Goal: Task Accomplishment & Management: Manage account settings

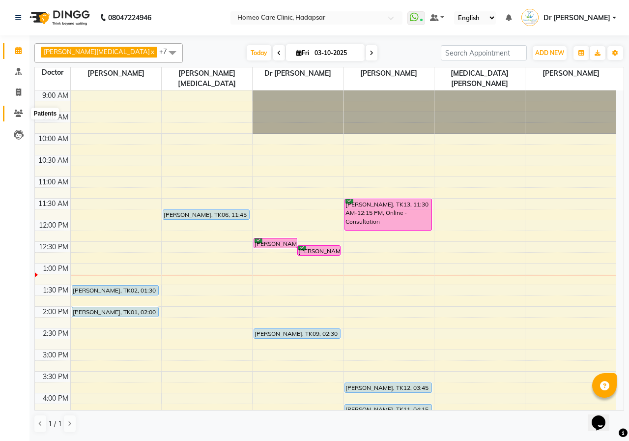
click at [20, 109] on span at bounding box center [18, 113] width 17 height 11
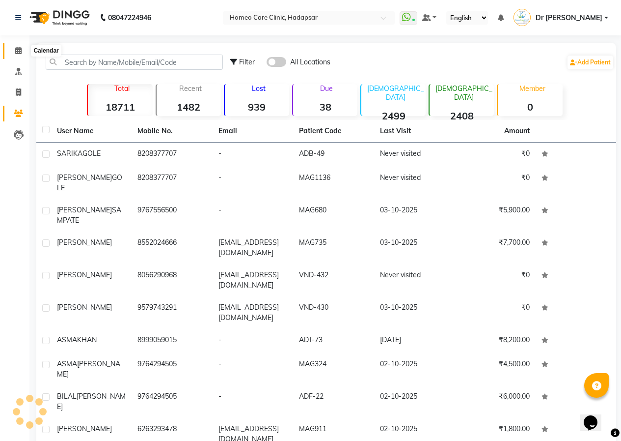
click at [20, 52] on icon at bounding box center [18, 50] width 6 height 7
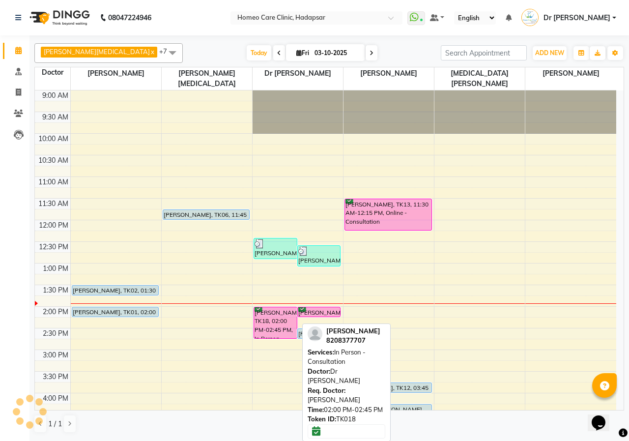
click at [278, 307] on div "[PERSON_NAME], TK18, 02:00 PM-02:45 PM, In Person - Consultation" at bounding box center [275, 322] width 43 height 31
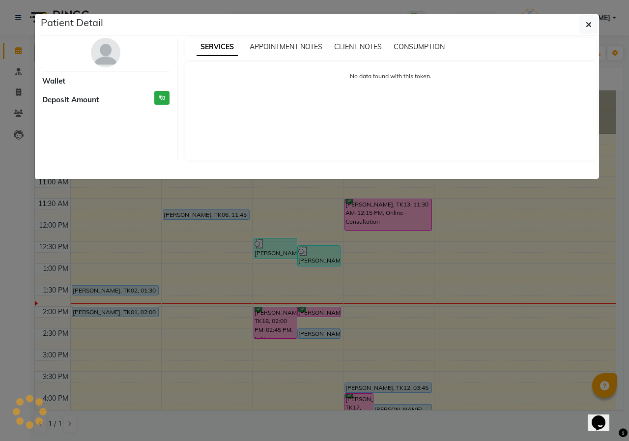
select select "6"
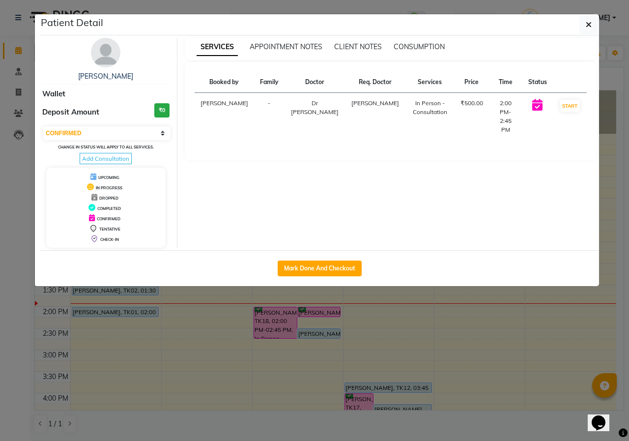
click at [111, 56] on img at bounding box center [105, 52] width 29 height 29
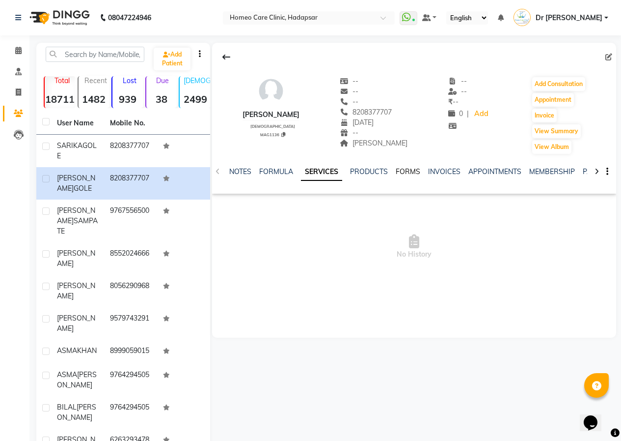
click at [408, 170] on link "FORMS" at bounding box center [408, 171] width 25 height 9
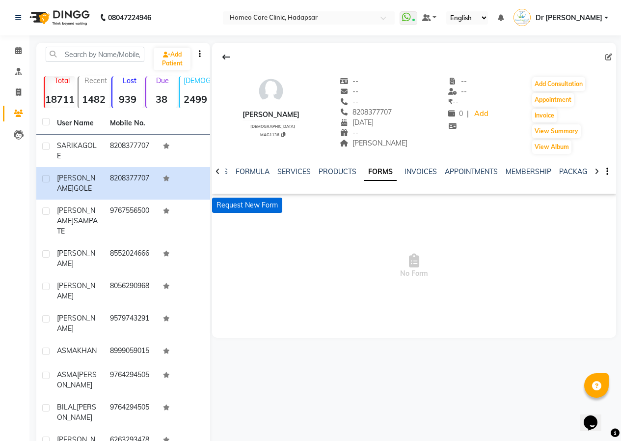
click at [261, 204] on button "Request New Form" at bounding box center [247, 204] width 70 height 15
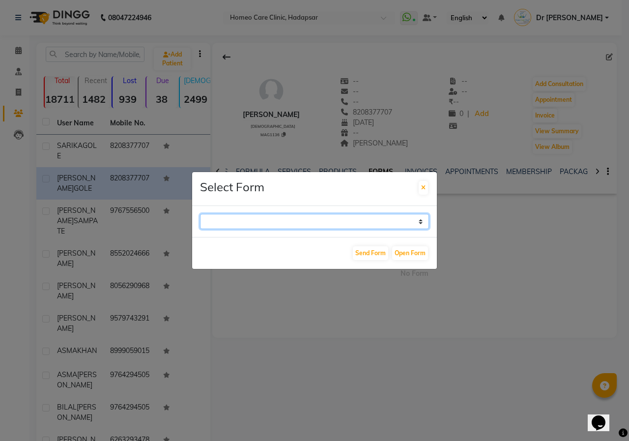
click at [260, 217] on select "Case Taking Form" at bounding box center [314, 221] width 229 height 15
select select "196"
click at [200, 214] on select "Case Taking Form" at bounding box center [314, 221] width 229 height 15
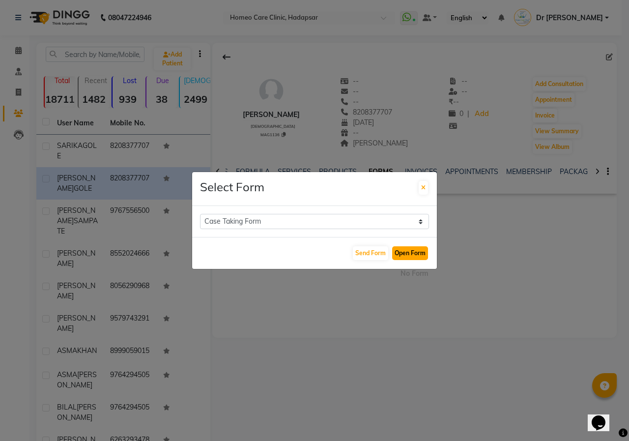
click at [418, 255] on button "Open Form" at bounding box center [410, 253] width 36 height 14
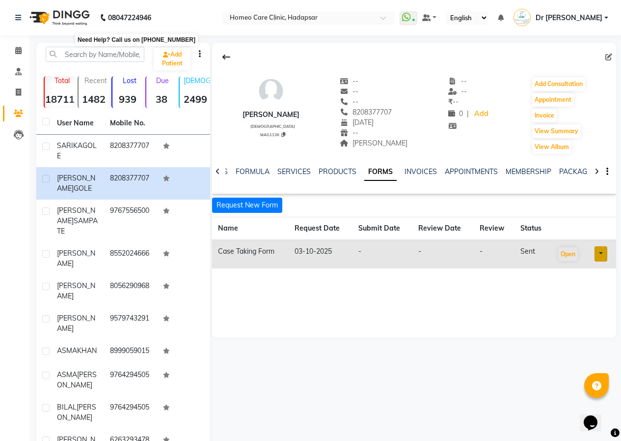
click at [282, 118] on div "[PERSON_NAME]" at bounding box center [271, 115] width 57 height 10
click at [246, 128] on div "[PERSON_NAME] [DEMOGRAPHIC_DATA] MAG1136" at bounding box center [271, 115] width 57 height 79
click at [224, 88] on div "[PERSON_NAME] [DEMOGRAPHIC_DATA] MAG1136 -- -- -- 8208377707 [DATE] -- [PERSON_…" at bounding box center [414, 110] width 404 height 88
click at [225, 85] on div "[PERSON_NAME] [DEMOGRAPHIC_DATA] MAG1136 -- -- -- 8208377707 [DATE] -- [PERSON_…" at bounding box center [414, 110] width 404 height 88
drag, startPoint x: 243, startPoint y: 113, endPoint x: 308, endPoint y: 116, distance: 64.9
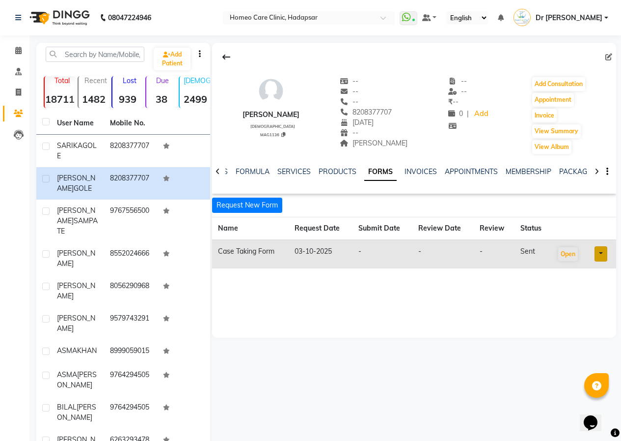
click at [308, 116] on div "[PERSON_NAME] [DEMOGRAPHIC_DATA] MAG1136 -- -- -- 8208377707 [DATE] -- [PERSON_…" at bounding box center [414, 110] width 404 height 88
copy div "[PERSON_NAME]"
click at [357, 124] on span "[DATE]" at bounding box center [357, 122] width 34 height 9
drag, startPoint x: 355, startPoint y: 111, endPoint x: 405, endPoint y: 110, distance: 50.1
click at [405, 110] on div "8208377707" at bounding box center [374, 112] width 68 height 10
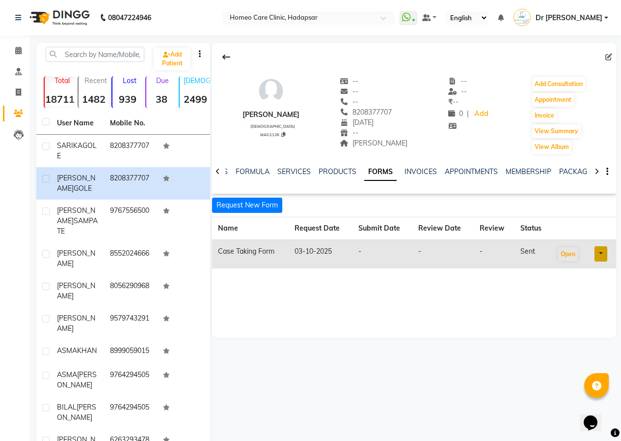
copy span "8208377707"
drag, startPoint x: 400, startPoint y: 338, endPoint x: 399, endPoint y: 333, distance: 6.1
click at [400, 337] on div "[PERSON_NAME] [DEMOGRAPHIC_DATA] MAG1136 -- -- -- 8208377707 [DATE] -- [PERSON_…" at bounding box center [413, 266] width 406 height 446
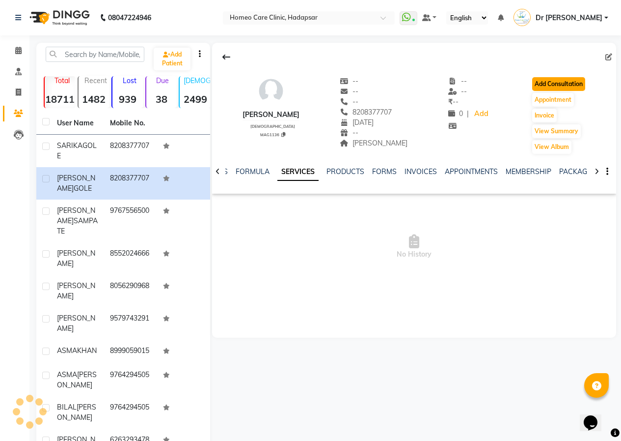
click at [562, 82] on button "Add Consultation" at bounding box center [559, 84] width 53 height 14
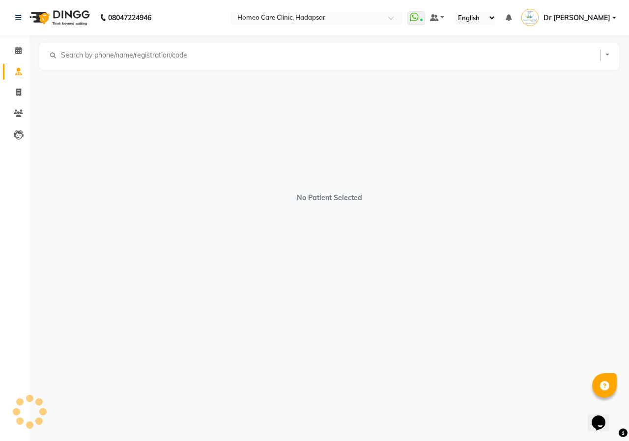
select select "[DEMOGRAPHIC_DATA]"
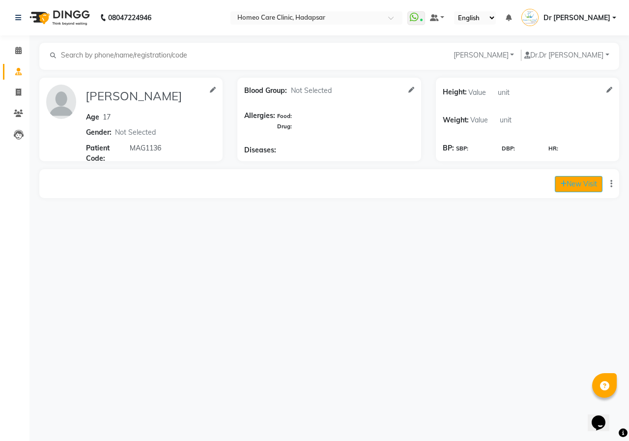
click at [562, 186] on icon at bounding box center [563, 183] width 6 height 7
select select "865"
select select "inPerson"
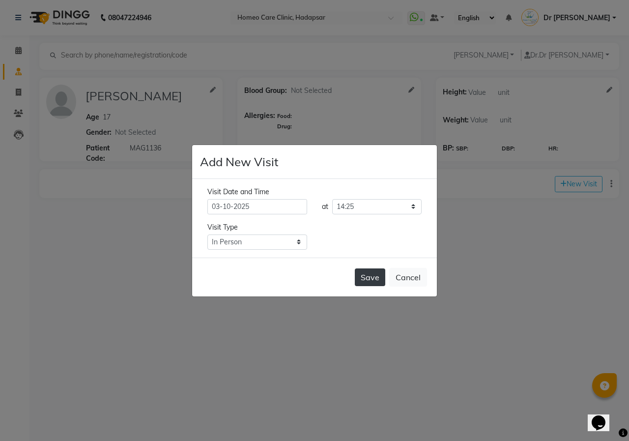
click at [368, 278] on button "Save" at bounding box center [370, 277] width 30 height 18
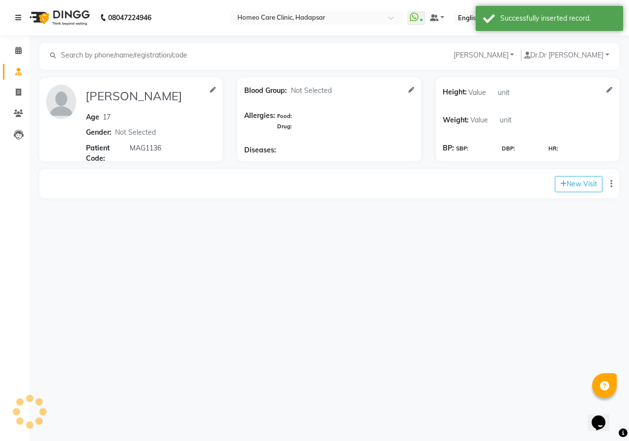
type input "[PERSON_NAME]"
type input "17"
select select "[DEMOGRAPHIC_DATA]"
type input "MAG1136"
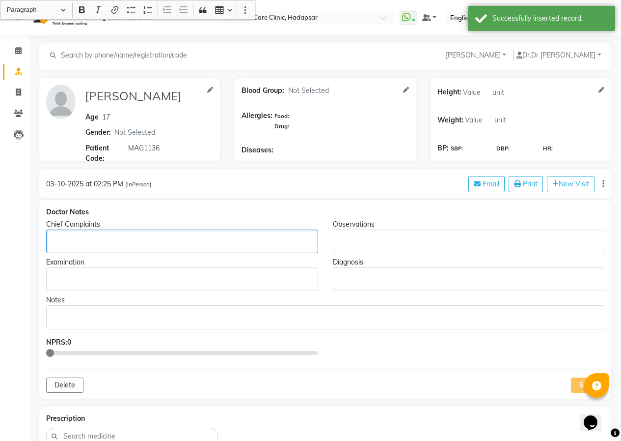
click at [125, 252] on div "Rich Text Editor, main" at bounding box center [182, 241] width 272 height 24
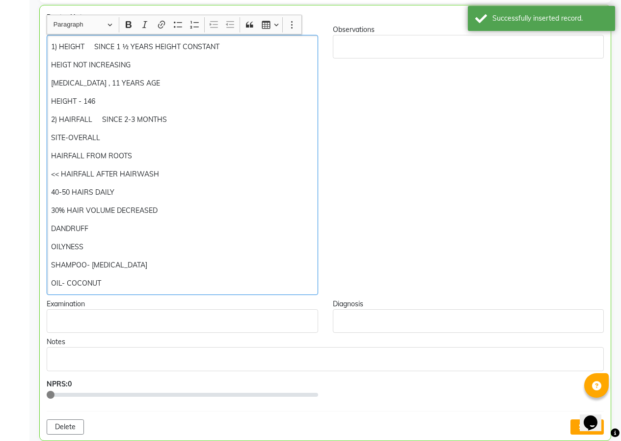
scroll to position [199, 0]
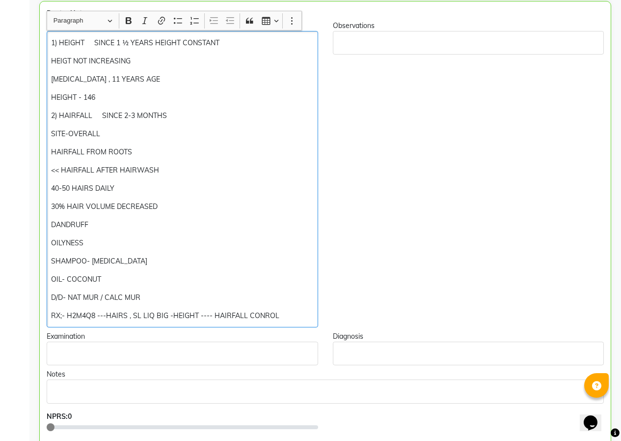
click at [262, 310] on p "RX;- H2M4Q8 ---HAIRS , SL LIQ BIG -HEIGHT ---- HAIRFALL CONROL" at bounding box center [182, 315] width 262 height 10
click at [285, 314] on p "RX;- H2M4Q8 ---HAIRS , SL LIQ BIG -HEIGHT ---- HAIRFALL CONTROL" at bounding box center [182, 315] width 262 height 10
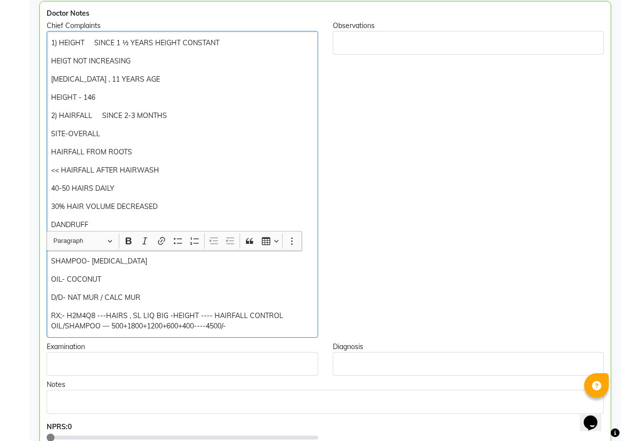
scroll to position [445, 0]
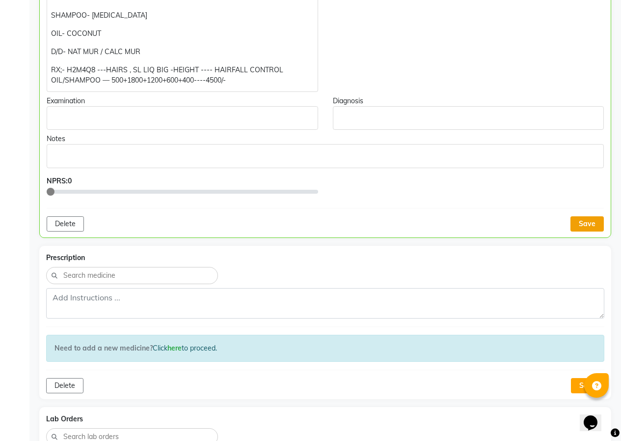
click at [600, 225] on button "Save" at bounding box center [587, 223] width 33 height 15
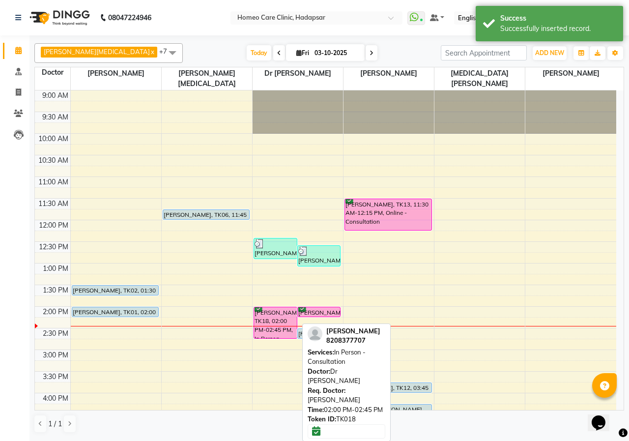
click at [266, 317] on div "[PERSON_NAME], TK18, 02:00 PM-02:45 PM, In Person - Consultation" at bounding box center [275, 322] width 43 height 31
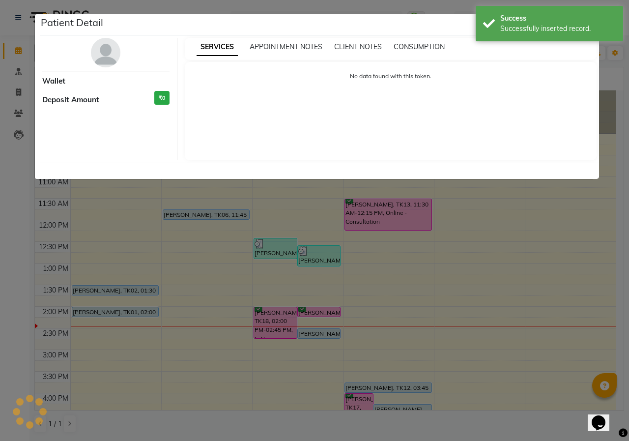
select select "6"
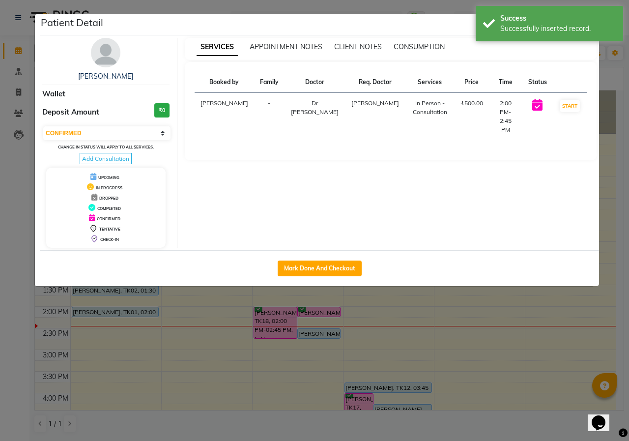
click at [545, 336] on ngb-modal-window "Patient Detail [PERSON_NAME] Wallet Deposit Amount ₹0 Select IN SERVICE CONFIRM…" at bounding box center [314, 220] width 629 height 441
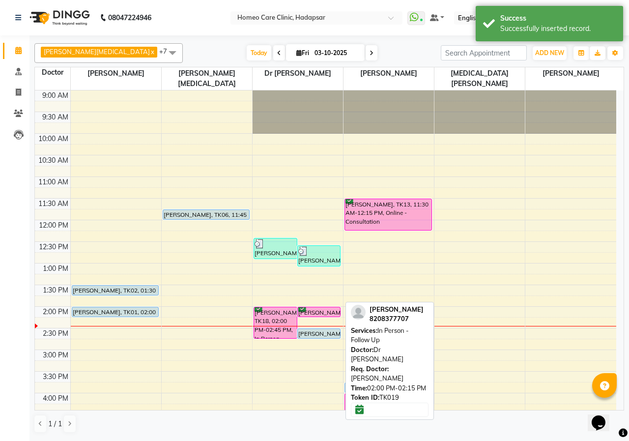
click at [326, 307] on div "[PERSON_NAME], TK19, 02:00 PM-02:15 PM, In Person - Follow Up" at bounding box center [319, 311] width 43 height 9
select select "6"
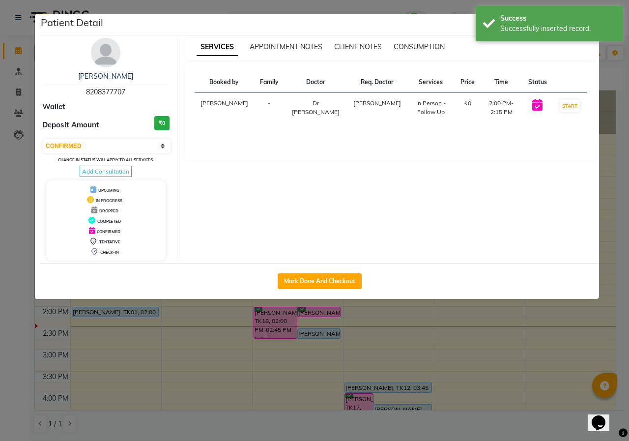
click at [111, 47] on img at bounding box center [105, 52] width 29 height 29
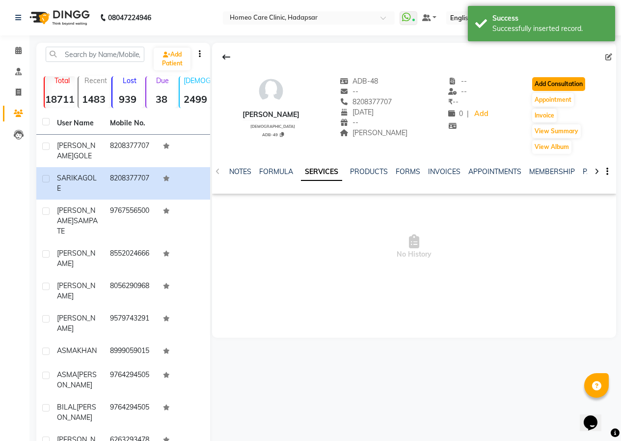
click at [549, 81] on button "Add Consultation" at bounding box center [559, 84] width 53 height 14
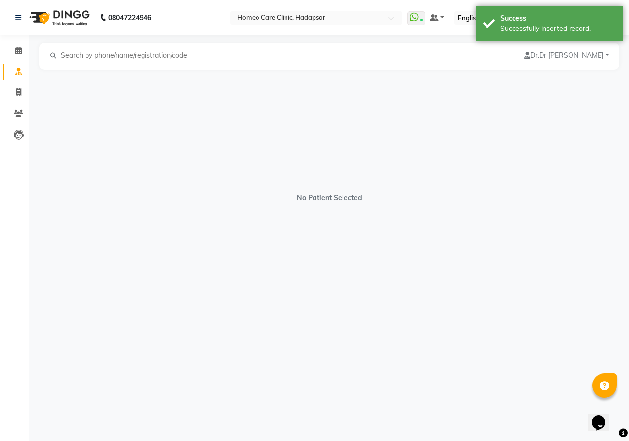
select select "[DEMOGRAPHIC_DATA]"
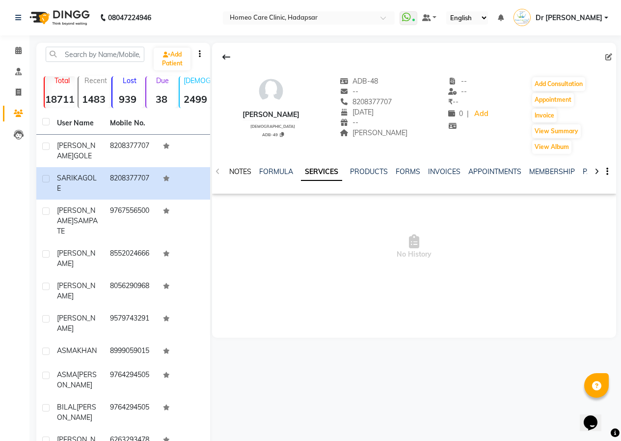
click at [249, 174] on link "NOTES" at bounding box center [240, 171] width 22 height 9
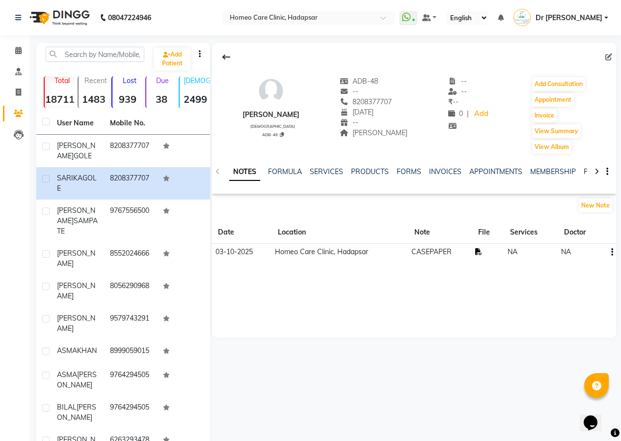
click at [481, 251] on icon at bounding box center [479, 251] width 7 height 7
click at [551, 84] on button "Add Consultation" at bounding box center [559, 84] width 53 height 14
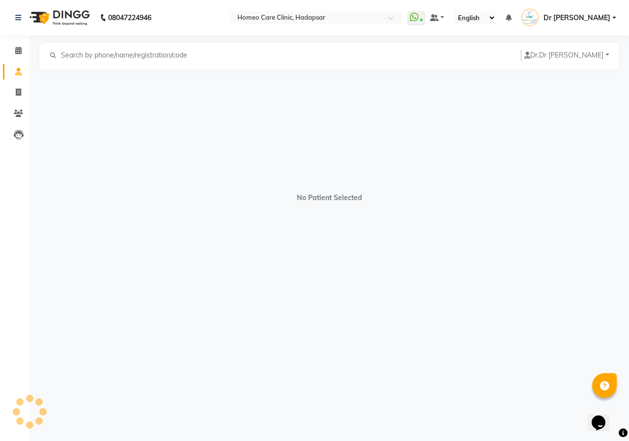
select select "[DEMOGRAPHIC_DATA]"
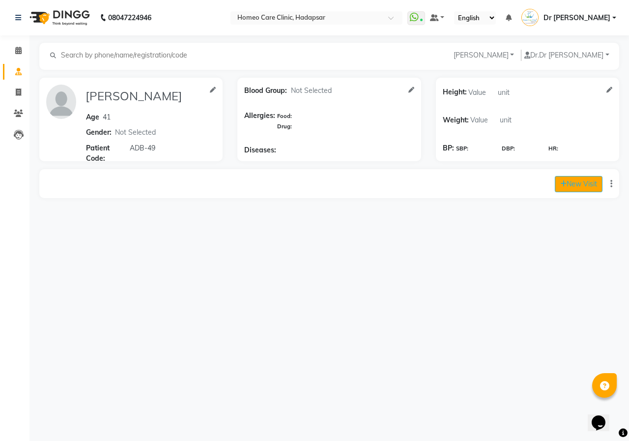
click at [581, 184] on button "New Visit" at bounding box center [579, 184] width 48 height 16
select select "865"
select select "inPerson"
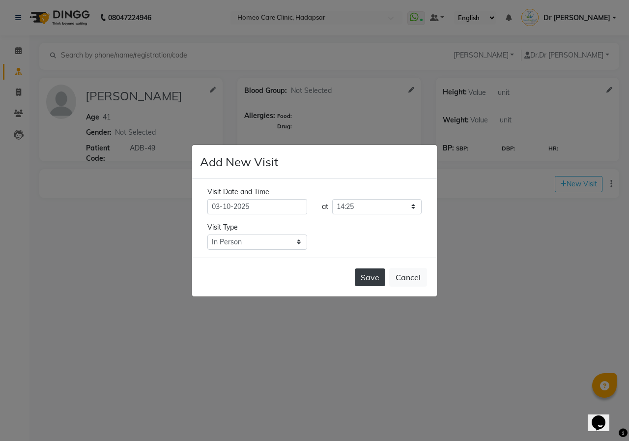
click at [376, 275] on button "Save" at bounding box center [370, 277] width 30 height 18
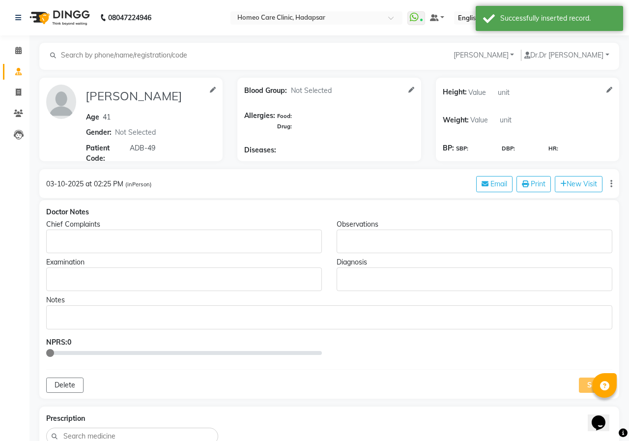
type input "[PERSON_NAME]"
type input "41"
select select "[DEMOGRAPHIC_DATA]"
type input "ADB-49"
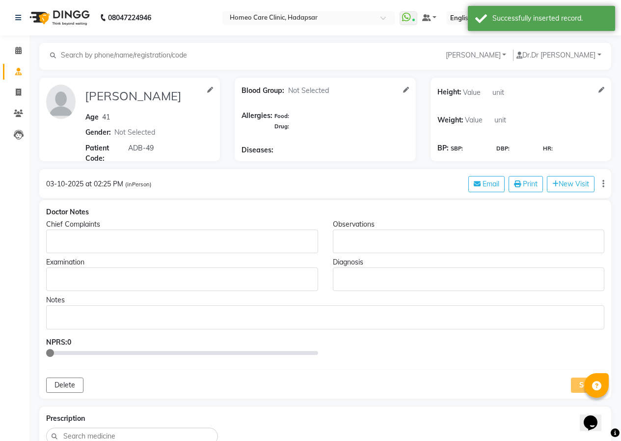
click at [85, 245] on p "Rich Text Editor, main" at bounding box center [182, 241] width 263 height 10
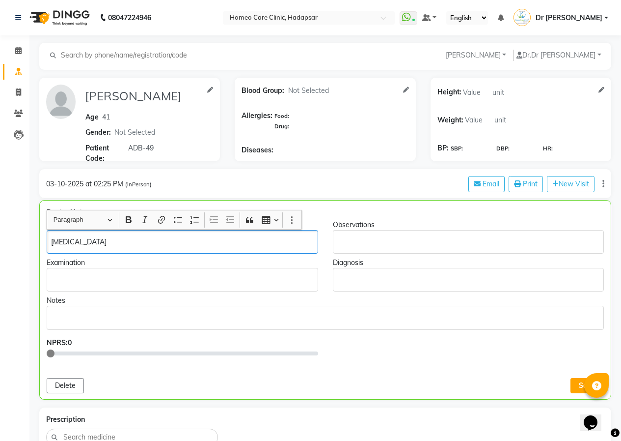
click at [51, 246] on p "[MEDICAL_DATA]" at bounding box center [182, 242] width 262 height 10
click at [179, 240] on p "BUTTERFLY SHAPED [MEDICAL_DATA]" at bounding box center [182, 242] width 262 height 10
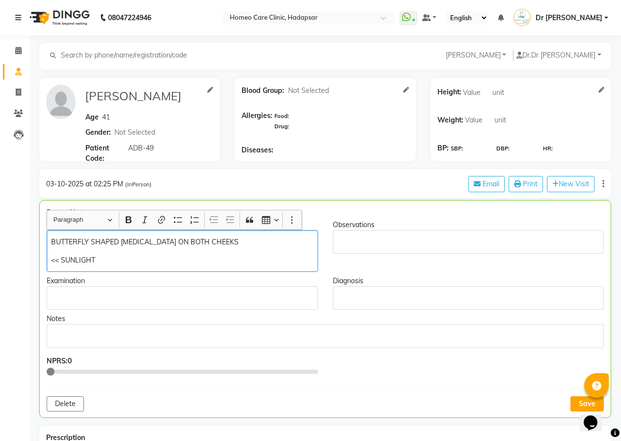
click at [274, 250] on div "BUTTERFLY SHAPED [MEDICAL_DATA] ON BOTH CHEEKS << SUNLIGHT" at bounding box center [183, 251] width 272 height 42
click at [221, 242] on p "BUTTERFLY SHAPED [MEDICAL_DATA] ON BOTH CHEEKS" at bounding box center [182, 242] width 262 height 10
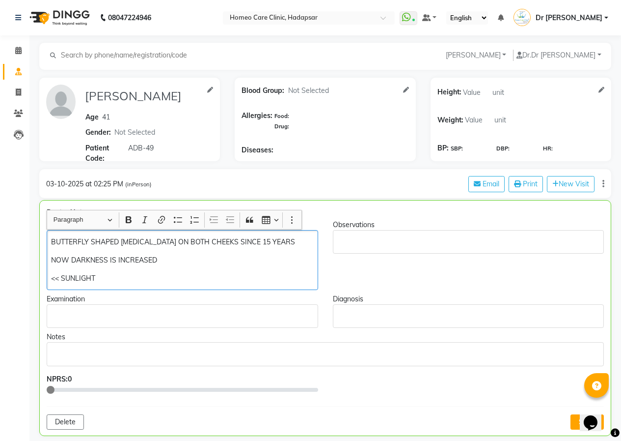
click at [145, 272] on div "BUTTERFLY SHAPED [MEDICAL_DATA] ON BOTH CHEEKS SINCE 15 YEARS NOW DARKNESS IS I…" at bounding box center [183, 260] width 272 height 60
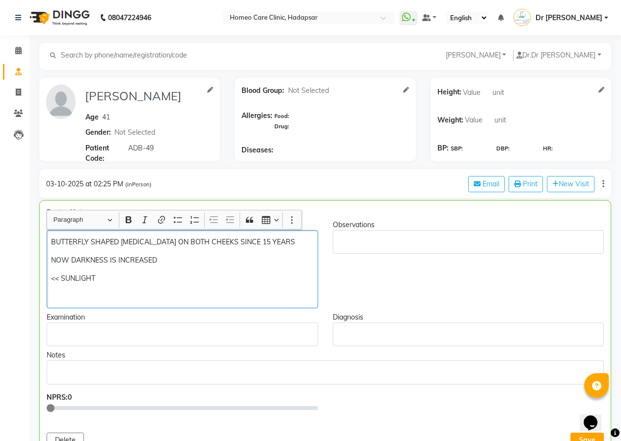
click at [50, 240] on div "BUTTERFLY SHAPED [MEDICAL_DATA] ON BOTH CHEEKS SINCE 15 YEARS NOW DARKNESS IS I…" at bounding box center [183, 269] width 272 height 78
click at [55, 294] on p "Rich Text Editor, main" at bounding box center [182, 296] width 262 height 10
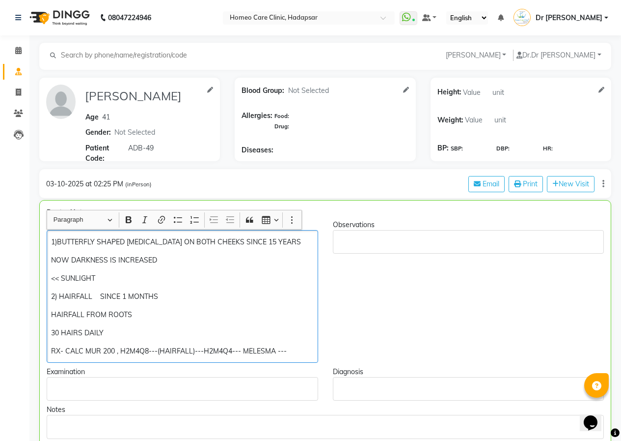
click at [244, 350] on p "RX- CALC MUR 200 , H2M4Q8---(HAIRFALL)---H2M4Q4--- MELESMA ---" at bounding box center [182, 351] width 262 height 10
click at [302, 352] on p "RX- CALC MUR 200 , H2M4Q8---(HAIRFALL)---H2M4Q4--- (MELESMA)---" at bounding box center [182, 351] width 262 height 10
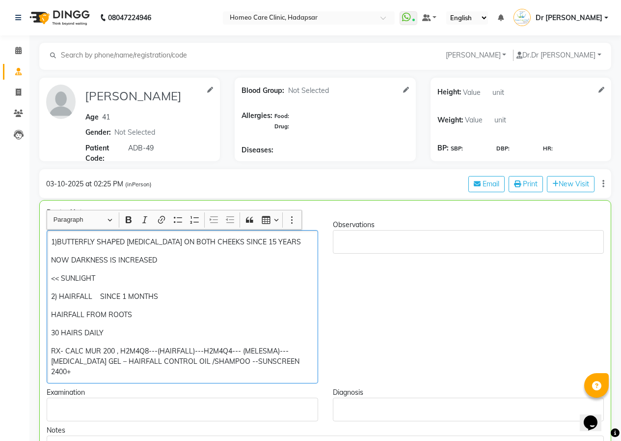
click at [92, 375] on p "RX- CALC MUR 200 , H2M4Q8---(HAIRFALL)---H2M4Q4--- (MELESMA)---[MEDICAL_DATA] G…" at bounding box center [182, 361] width 262 height 31
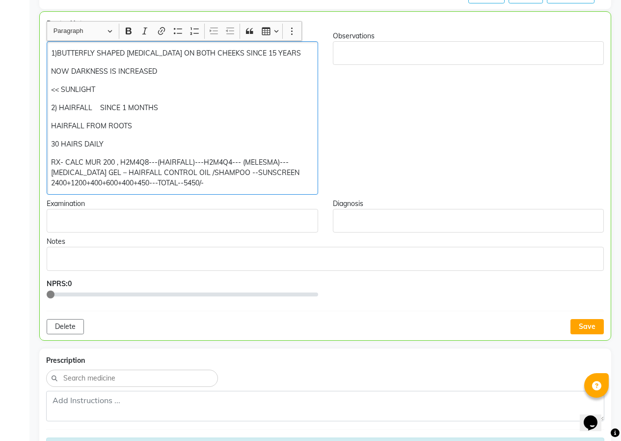
scroll to position [246, 0]
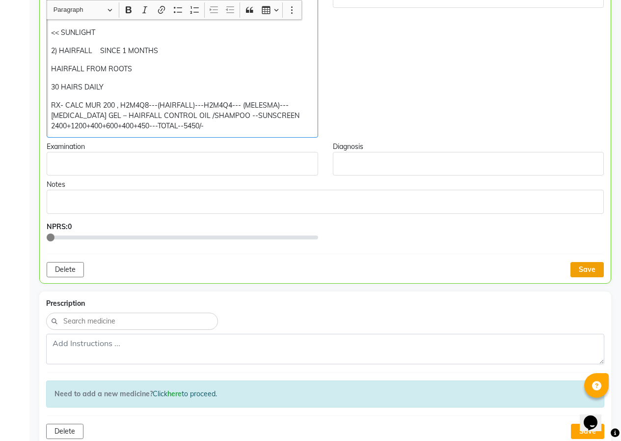
click at [586, 264] on button "Save" at bounding box center [587, 269] width 33 height 15
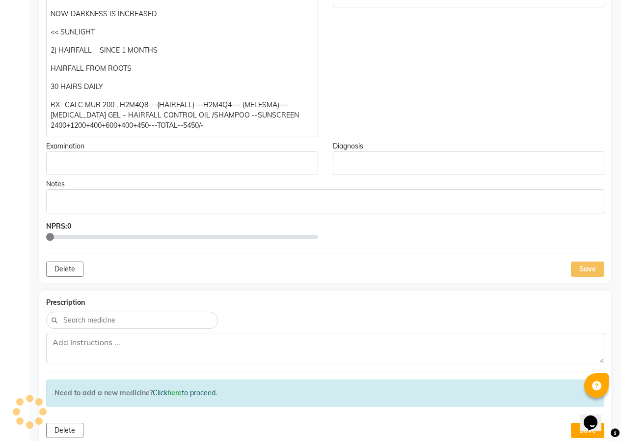
click at [586, 264] on div "Save" at bounding box center [587, 268] width 33 height 15
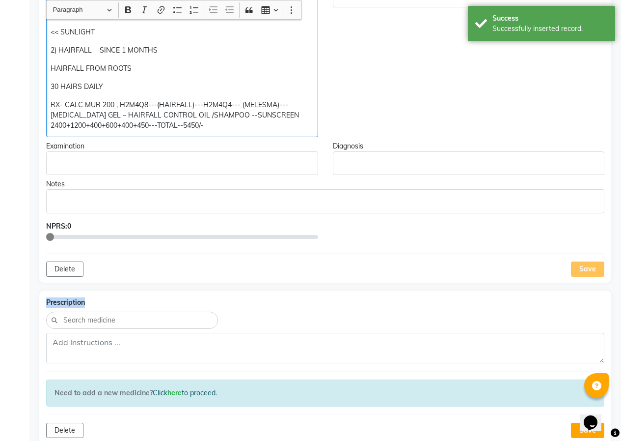
drag, startPoint x: 52, startPoint y: 99, endPoint x: 276, endPoint y: 135, distance: 226.9
click at [276, 135] on div "1)BUTTERFLY SHAPED [MEDICAL_DATA] ON BOTH CHEEKS SINCE 15 YEARS NOW DARKNESS IS…" at bounding box center [182, 60] width 272 height 153
copy p "RX- CALC MUR 200 , H2M4Q8---(HAIRFALL)---H2M4Q4--- (MELESMA)---[MEDICAL_DATA] G…"
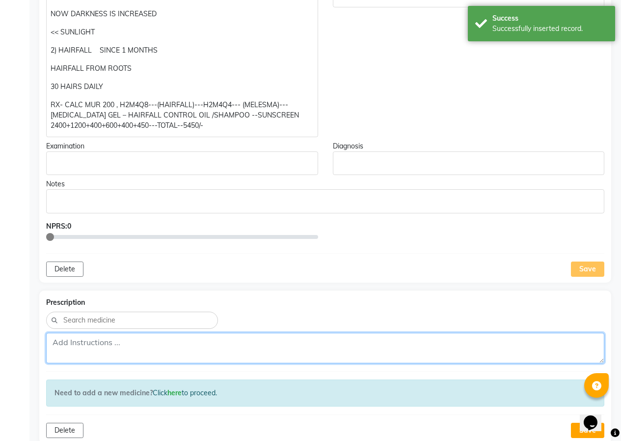
click at [163, 347] on textarea at bounding box center [325, 348] width 559 height 30
paste textarea "RX- CALC MUR 200 , H2M4Q8---(HAIRFALL)---H2M4Q4--- (MELESMA)---[MEDICAL_DATA] G…"
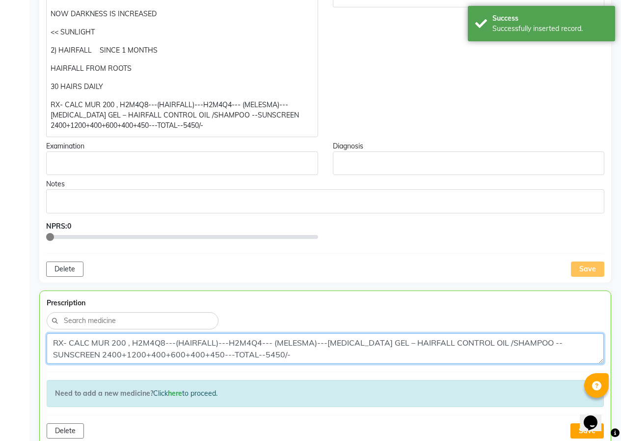
scroll to position [344, 0]
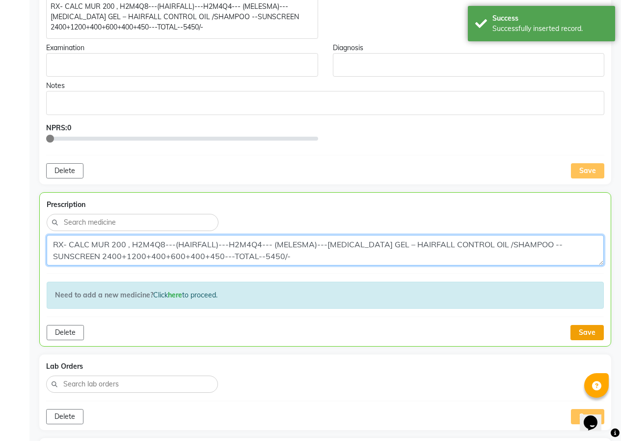
type textarea "RX- CALC MUR 200 , H2M4Q8---(HAIRFALL)---H2M4Q4--- (MELESMA)---[MEDICAL_DATA] G…"
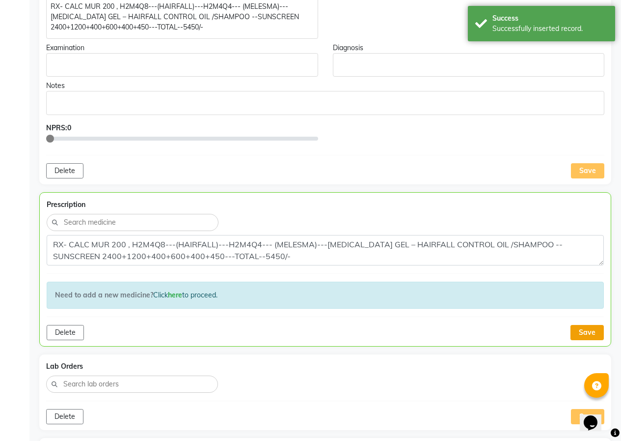
click at [585, 334] on button "Save" at bounding box center [587, 332] width 33 height 15
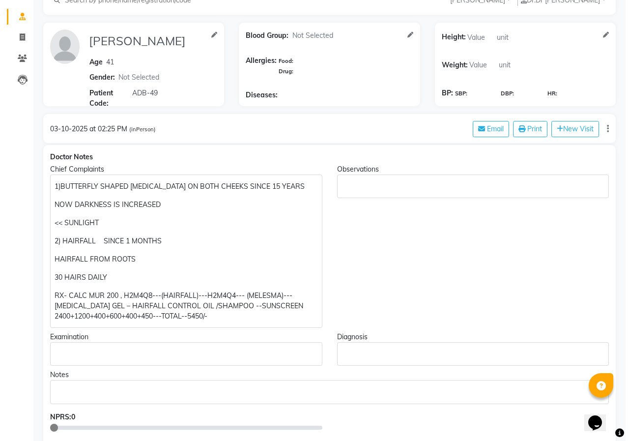
scroll to position [0, 0]
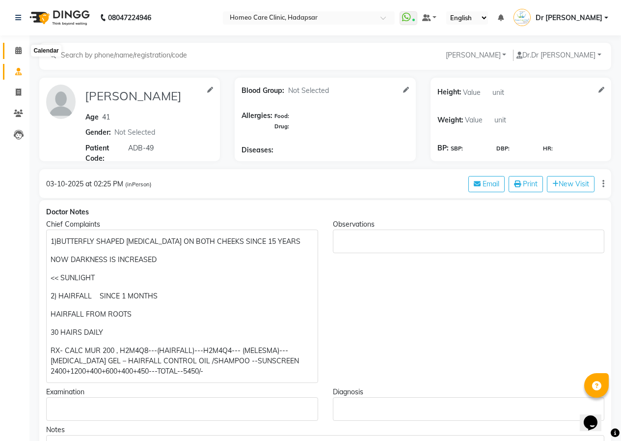
click at [20, 49] on icon at bounding box center [18, 50] width 6 height 7
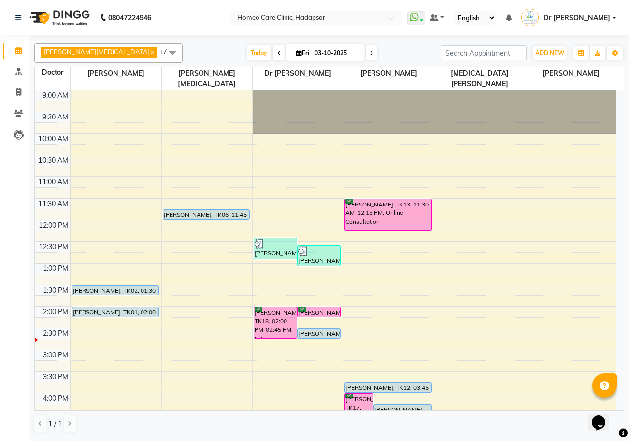
click at [3, 43] on link "Calendar" at bounding box center [15, 51] width 24 height 16
click at [22, 117] on span at bounding box center [18, 113] width 17 height 11
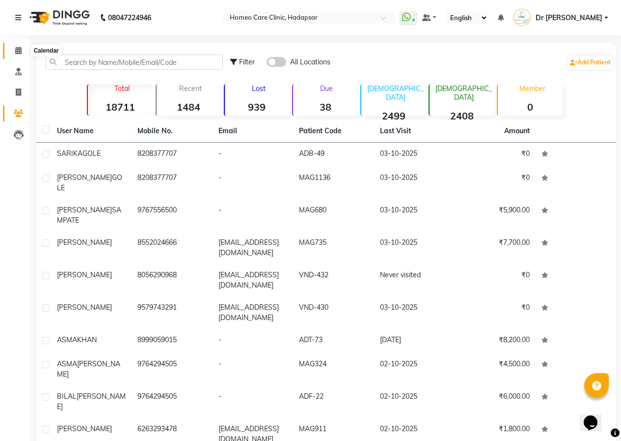
click at [17, 51] on icon at bounding box center [18, 50] width 6 height 7
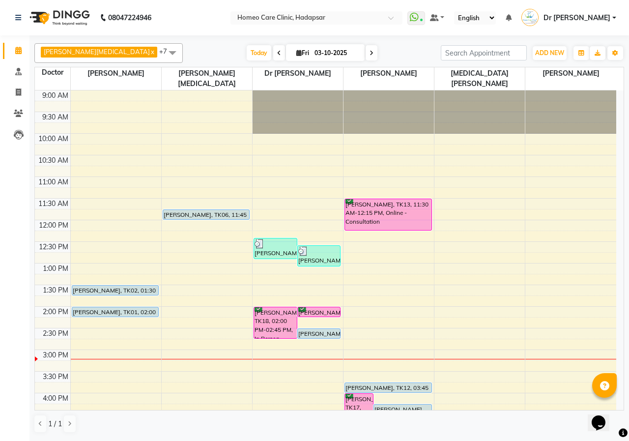
click at [3, 43] on link "Calendar" at bounding box center [15, 51] width 24 height 16
drag, startPoint x: 28, startPoint y: 117, endPoint x: 22, endPoint y: 119, distance: 5.7
click at [23, 119] on li "Patients" at bounding box center [14, 113] width 29 height 21
click at [16, 114] on icon at bounding box center [18, 113] width 9 height 7
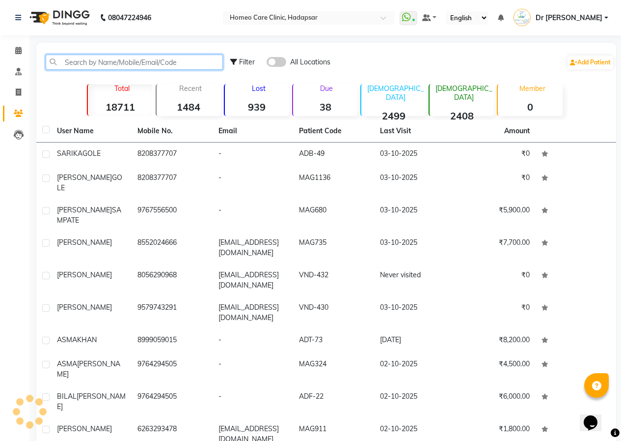
click at [95, 64] on input "text" at bounding box center [134, 62] width 177 height 15
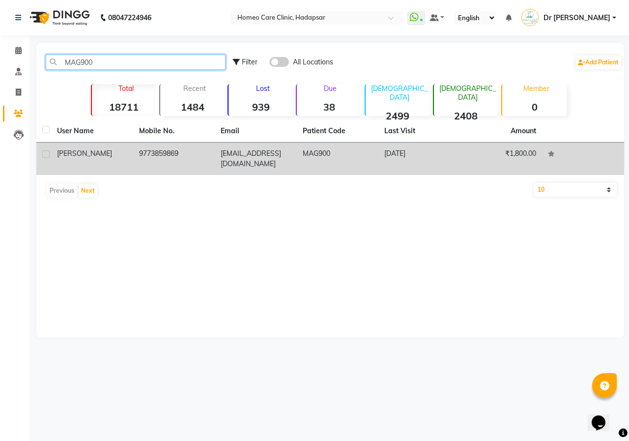
type input "MAG900"
click at [227, 164] on td "[EMAIL_ADDRESS][DOMAIN_NAME]" at bounding box center [256, 158] width 82 height 32
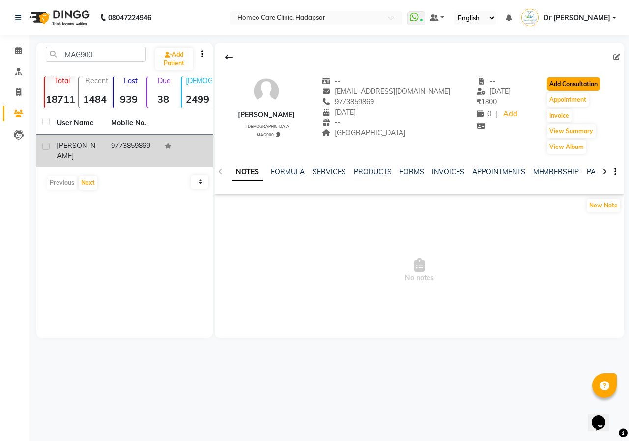
click at [550, 84] on button "Add Consultation" at bounding box center [573, 84] width 53 height 14
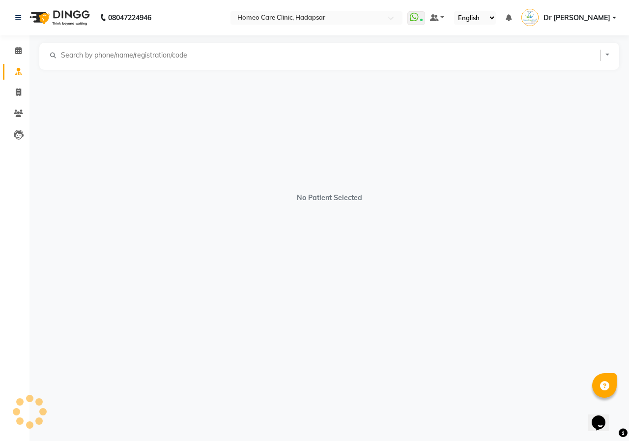
select select "[DEMOGRAPHIC_DATA]"
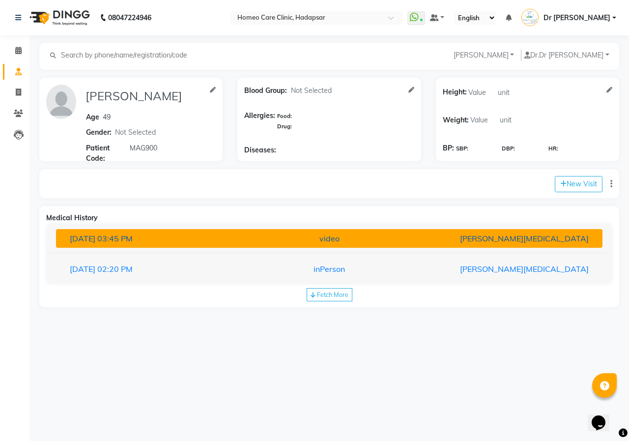
click at [447, 238] on div "[PERSON_NAME][MEDICAL_DATA]" at bounding box center [507, 238] width 178 height 12
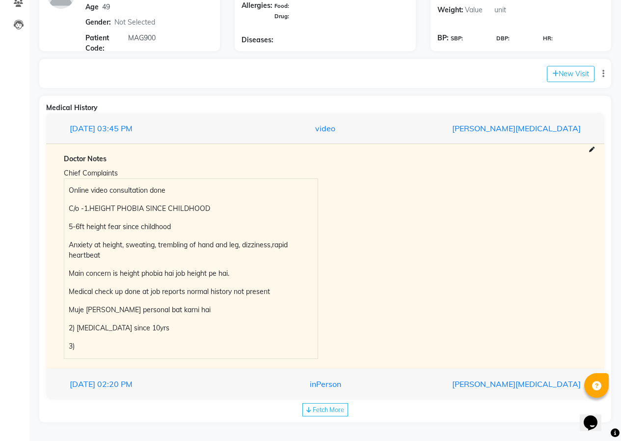
scroll to position [111, 0]
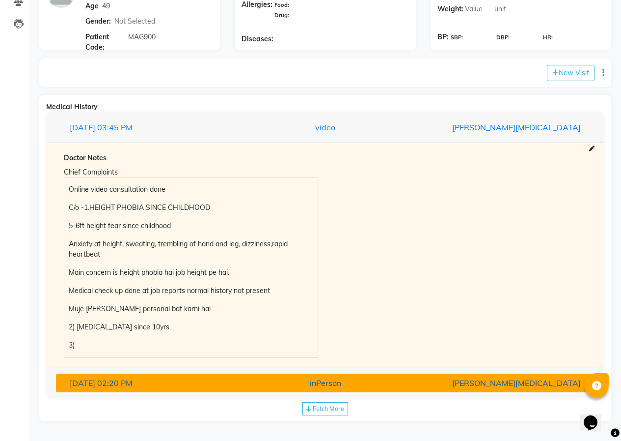
click at [313, 384] on div "inPerson" at bounding box center [325, 383] width 175 height 12
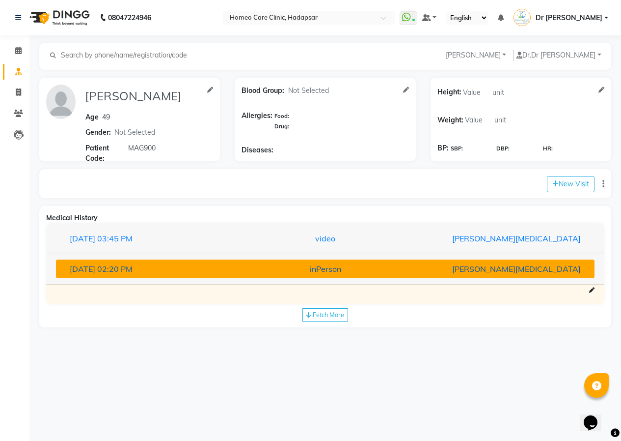
scroll to position [0, 0]
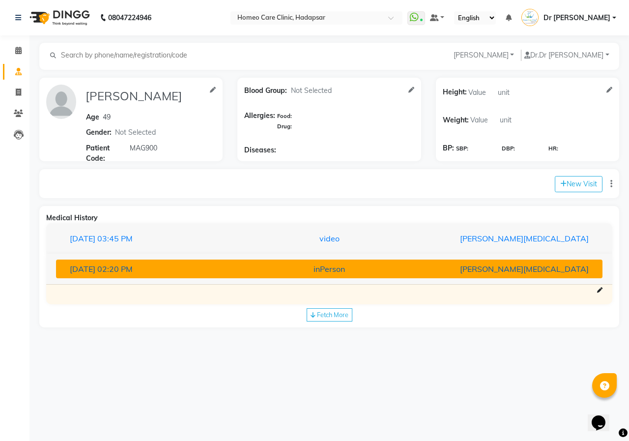
click at [323, 265] on div "inPerson" at bounding box center [329, 269] width 178 height 12
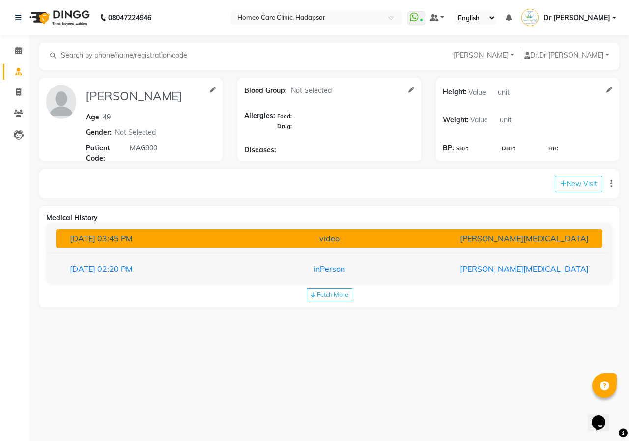
click at [322, 244] on button "[DATE] 03:45 PM video [PERSON_NAME][MEDICAL_DATA]" at bounding box center [329, 238] width 546 height 19
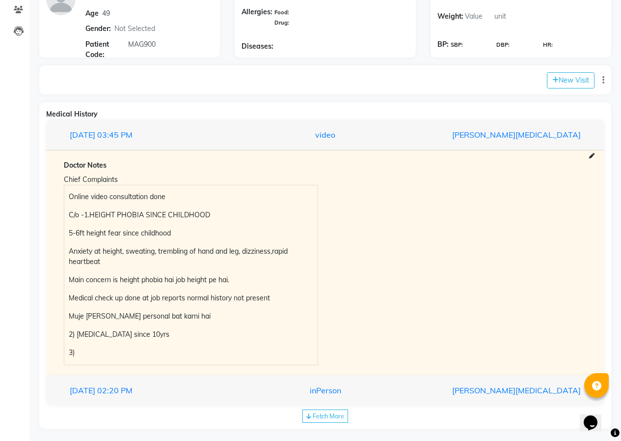
scroll to position [111, 0]
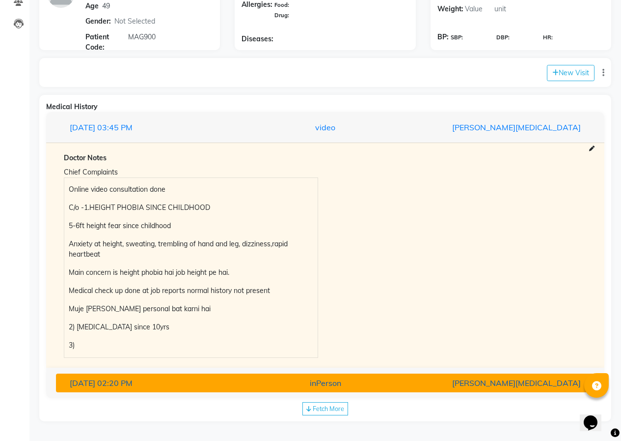
click at [321, 379] on div "inPerson" at bounding box center [325, 383] width 175 height 12
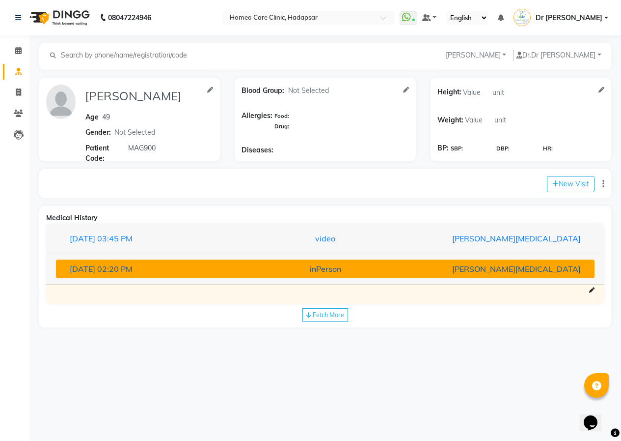
scroll to position [0, 0]
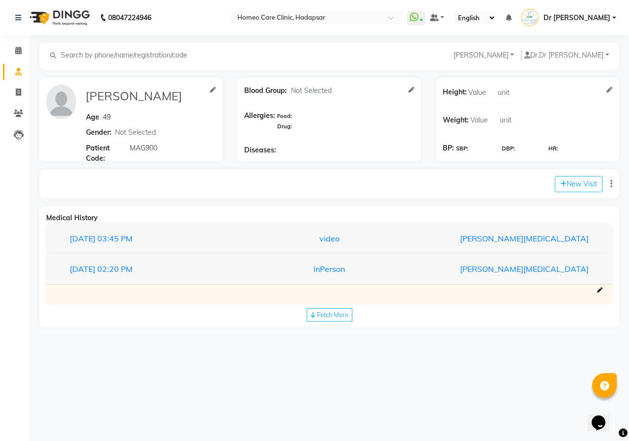
click at [328, 317] on span "Fetch More" at bounding box center [332, 314] width 31 height 8
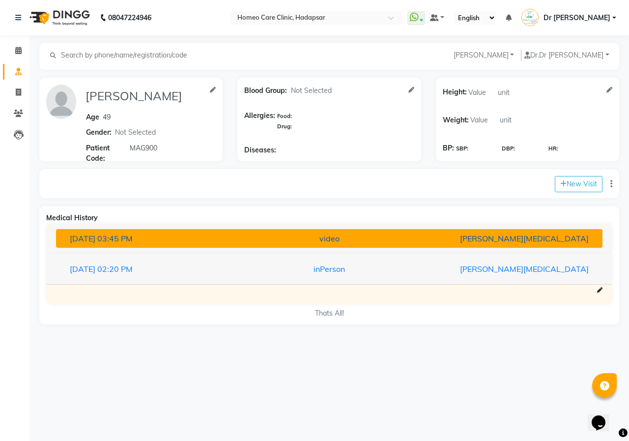
click at [342, 238] on div "video" at bounding box center [329, 238] width 178 height 12
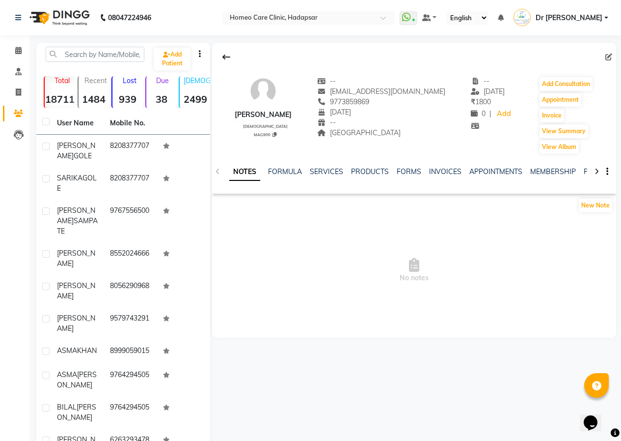
click at [399, 165] on div "NOTES FORMULA SERVICES PRODUCTS FORMS INVOICES APPOINTMENTS MEMBERSHIP PACKAGES…" at bounding box center [414, 172] width 404 height 34
click at [402, 168] on link "FORMS" at bounding box center [409, 171] width 25 height 9
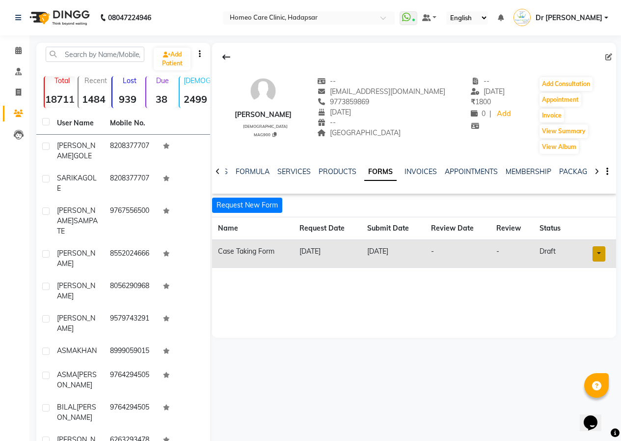
click at [595, 256] on link at bounding box center [599, 253] width 13 height 15
click at [579, 285] on link "Open in staff mode" at bounding box center [572, 290] width 93 height 16
drag, startPoint x: 289, startPoint y: 308, endPoint x: 288, endPoint y: 275, distance: 32.5
click at [291, 304] on div "[PERSON_NAME] [DEMOGRAPHIC_DATA] MAG900 -- [EMAIL_ADDRESS][DOMAIN_NAME] 9773859…" at bounding box center [414, 190] width 404 height 295
click at [222, 170] on div at bounding box center [217, 170] width 11 height 19
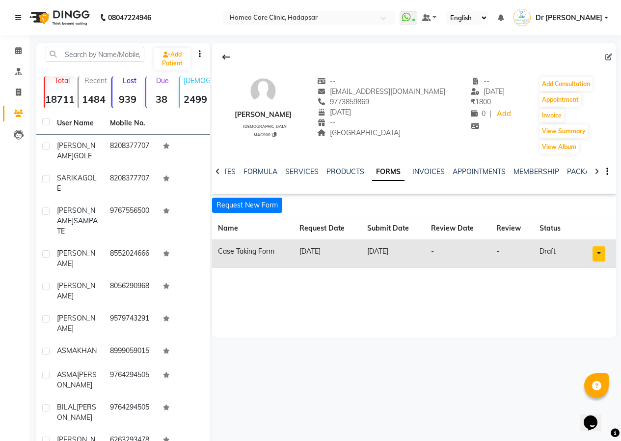
click at [218, 170] on icon at bounding box center [218, 171] width 4 height 7
click at [218, 170] on div "NOTES FORMULA SERVICES PRODUCTS FORMS INVOICES APPOINTMENTS MEMBERSHIP PACKAGES…" at bounding box center [414, 172] width 404 height 34
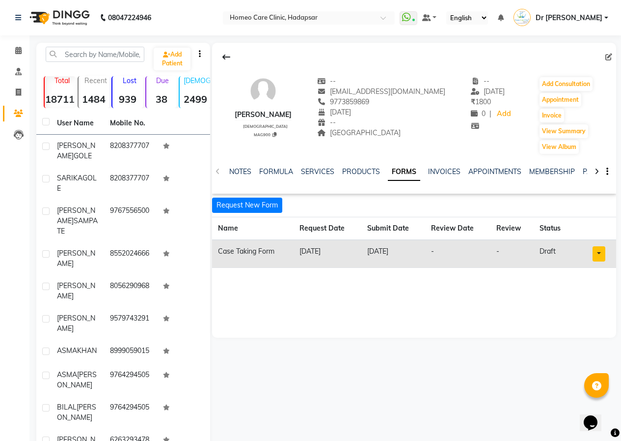
click at [218, 170] on div "NOTES FORMULA SERVICES PRODUCTS FORMS INVOICES APPOINTMENTS MEMBERSHIP PACKAGES…" at bounding box center [414, 172] width 404 height 34
click at [17, 52] on icon at bounding box center [18, 50] width 6 height 7
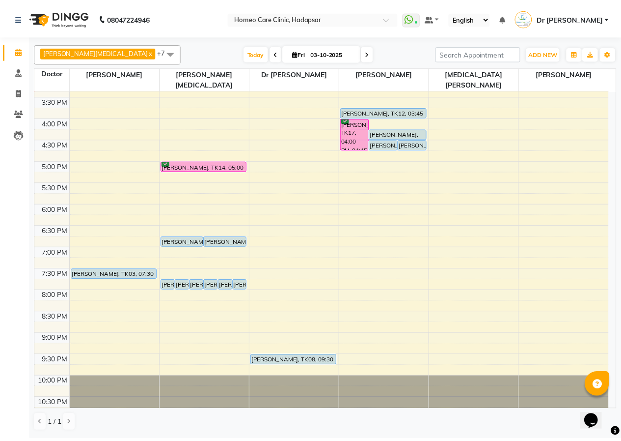
scroll to position [128, 0]
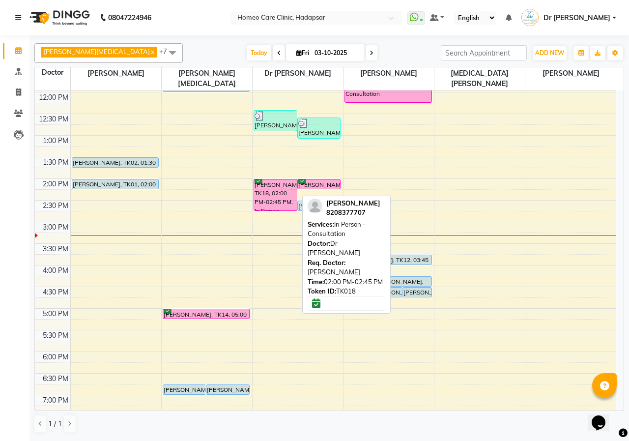
click at [282, 179] on div "[PERSON_NAME], TK18, 02:00 PM-02:45 PM, In Person - Consultation" at bounding box center [275, 194] width 43 height 31
select select "6"
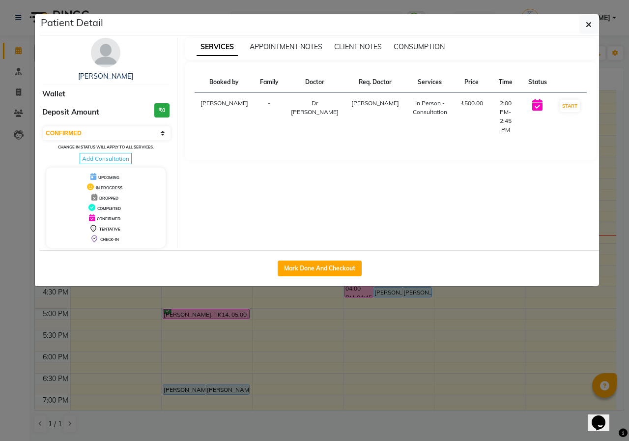
click at [113, 50] on img at bounding box center [105, 52] width 29 height 29
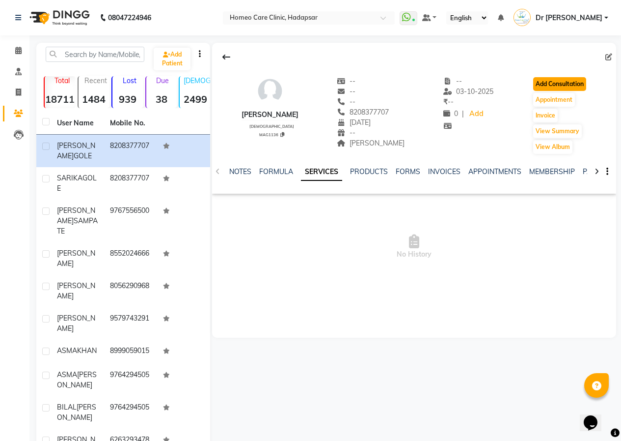
click at [543, 83] on button "Add Consultation" at bounding box center [559, 84] width 53 height 14
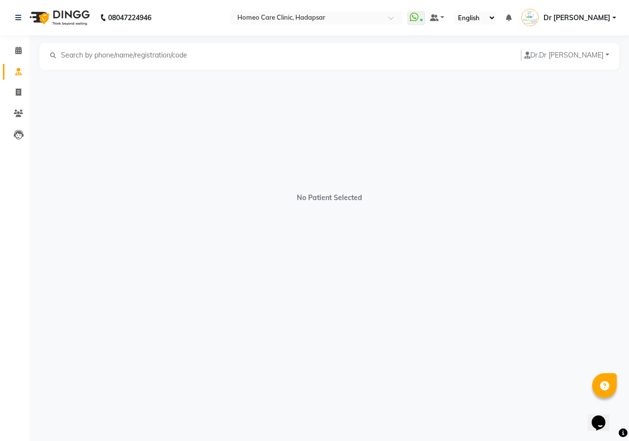
select select "[DEMOGRAPHIC_DATA]"
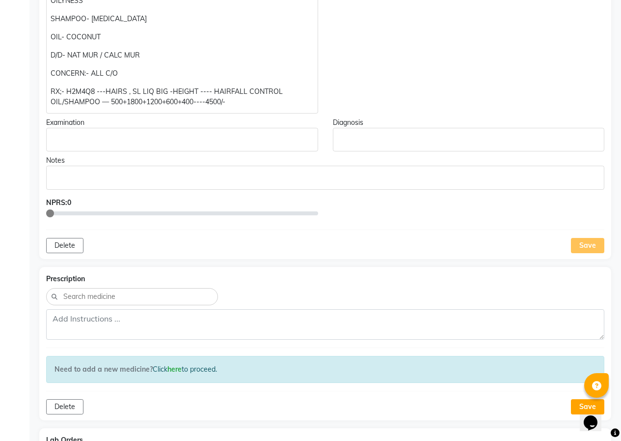
scroll to position [442, 0]
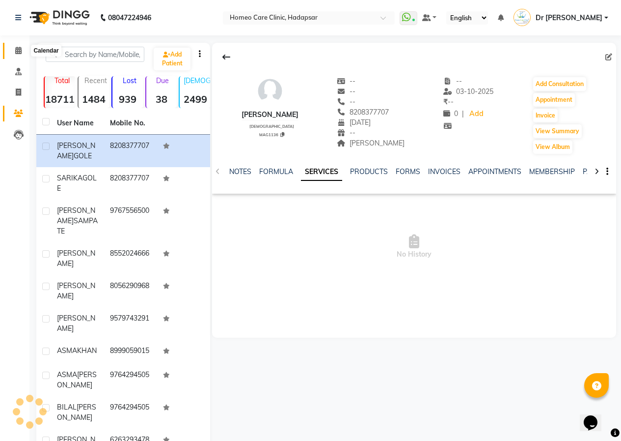
click at [19, 47] on icon at bounding box center [18, 50] width 6 height 7
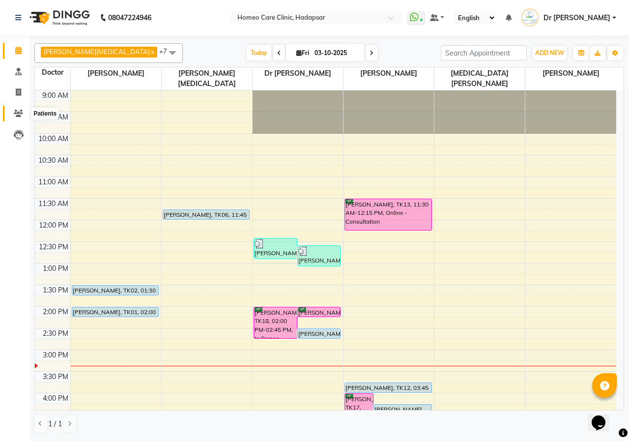
click at [17, 116] on icon at bounding box center [18, 113] width 9 height 7
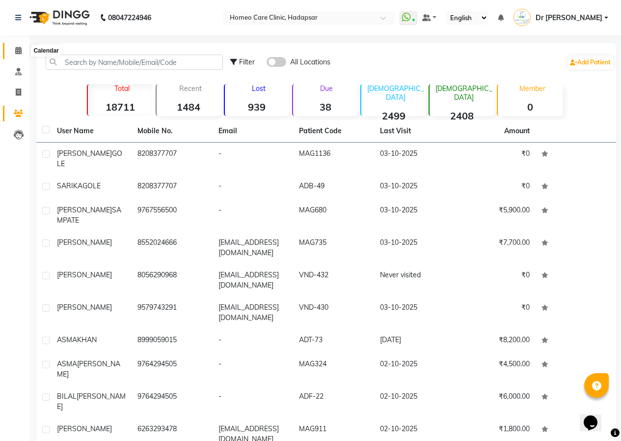
click at [17, 52] on icon at bounding box center [18, 50] width 6 height 7
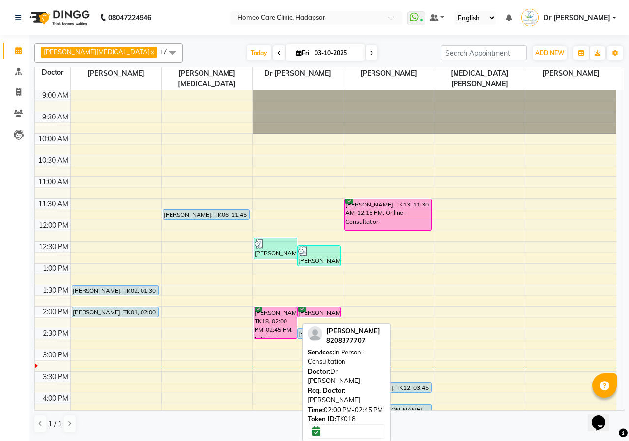
click at [281, 307] on div "[PERSON_NAME], TK18, 02:00 PM-02:45 PM, In Person - Consultation" at bounding box center [275, 322] width 43 height 31
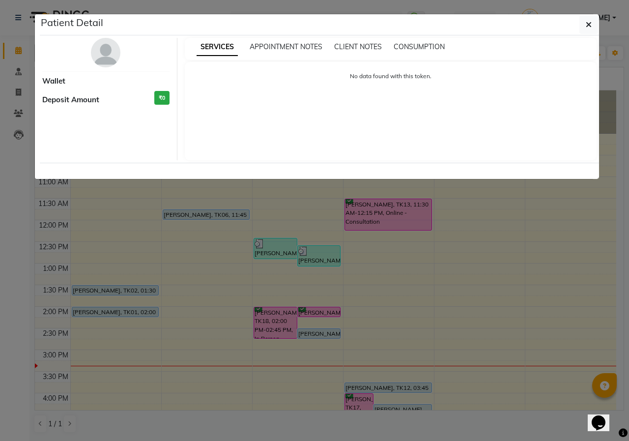
select select "6"
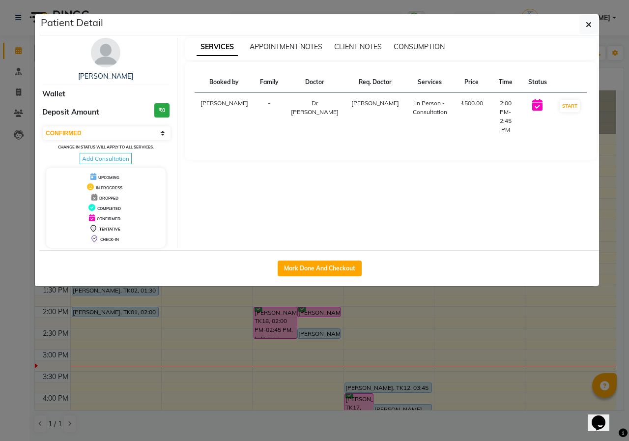
click at [112, 55] on img at bounding box center [105, 52] width 29 height 29
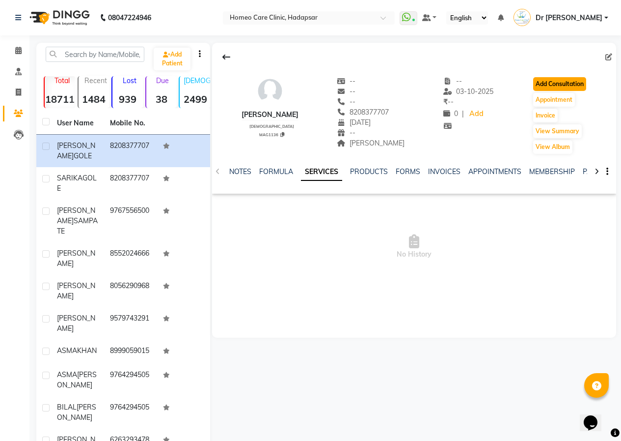
click at [554, 84] on button "Add Consultation" at bounding box center [559, 84] width 53 height 14
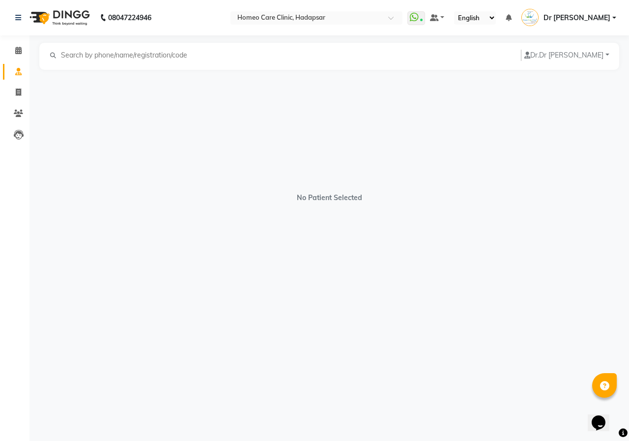
select select "[DEMOGRAPHIC_DATA]"
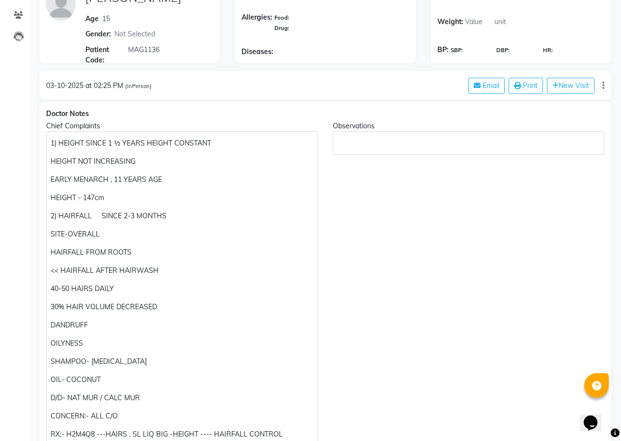
scroll to position [295, 0]
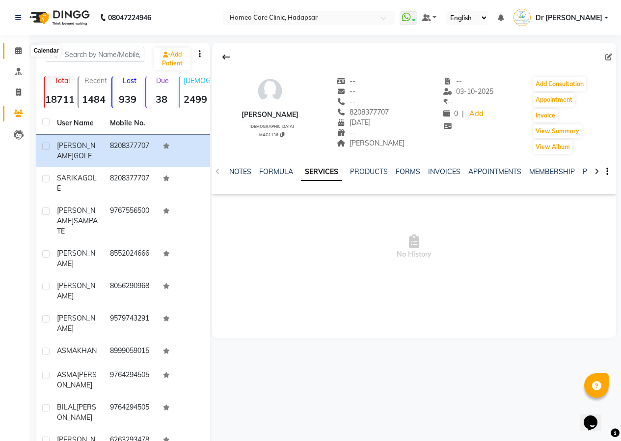
click at [10, 50] on span at bounding box center [18, 50] width 17 height 11
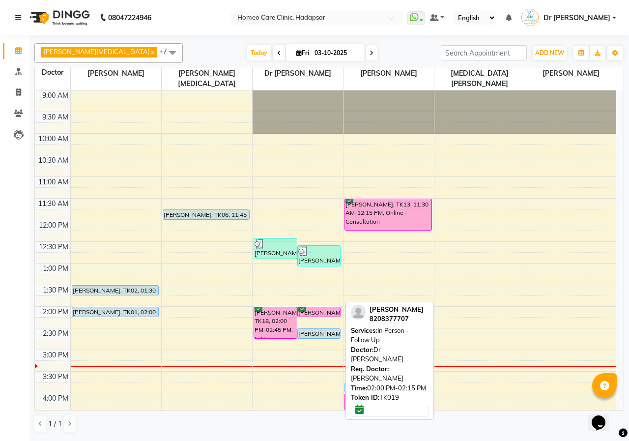
click at [312, 307] on div "[PERSON_NAME], TK19, 02:00 PM-02:15 PM, In Person - Follow Up" at bounding box center [319, 311] width 43 height 9
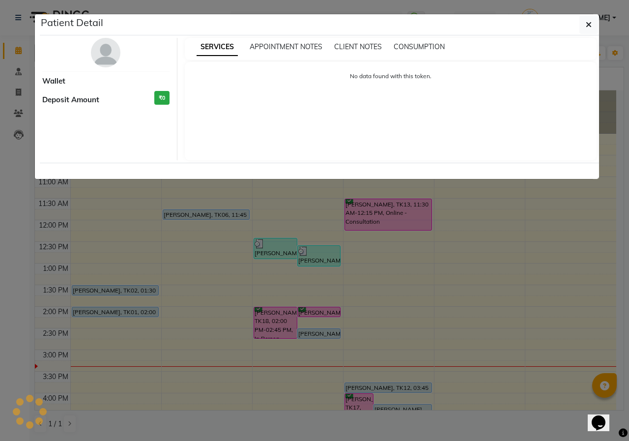
select select "6"
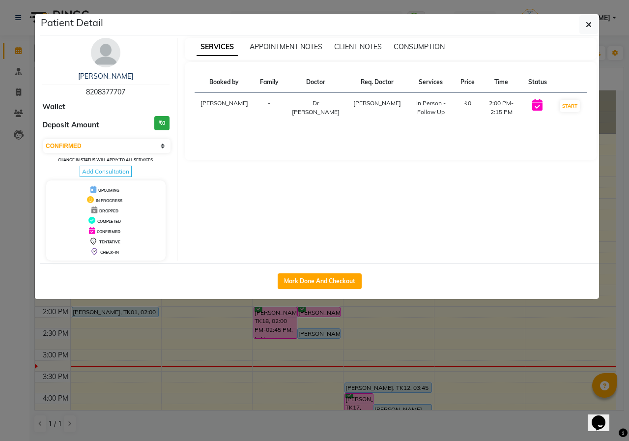
click at [110, 69] on div "[PERSON_NAME] 8208377707 Wallet Deposit Amount ₹0 Select IN SERVICE CONFIRMED T…" at bounding box center [106, 149] width 142 height 223
click at [110, 63] on img at bounding box center [105, 52] width 29 height 29
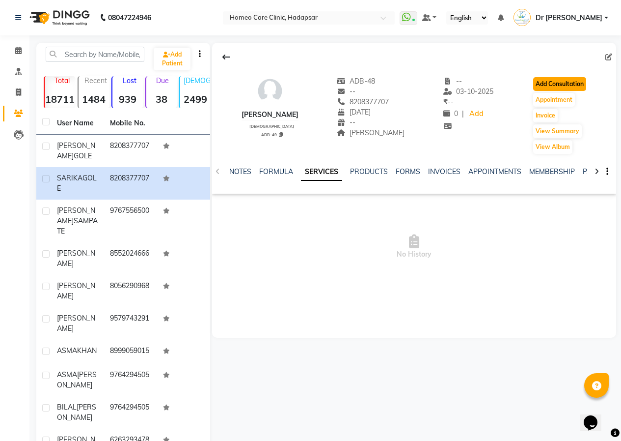
click at [580, 78] on button "Add Consultation" at bounding box center [559, 84] width 53 height 14
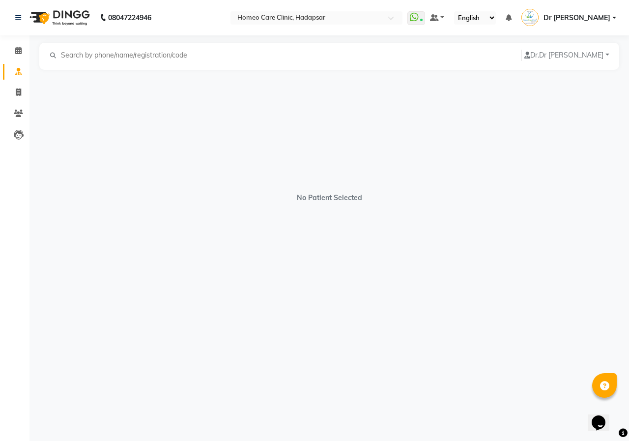
select select "[DEMOGRAPHIC_DATA]"
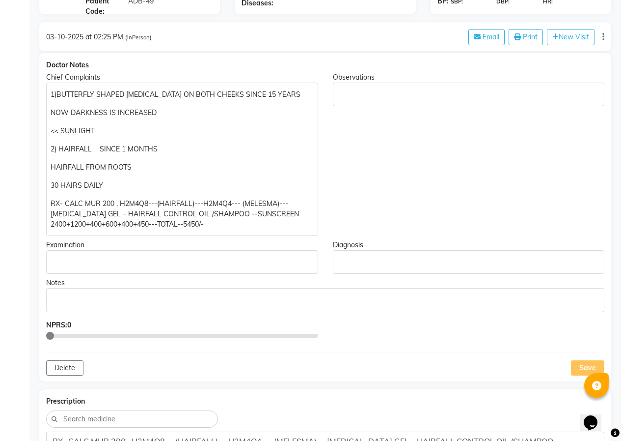
scroll to position [147, 0]
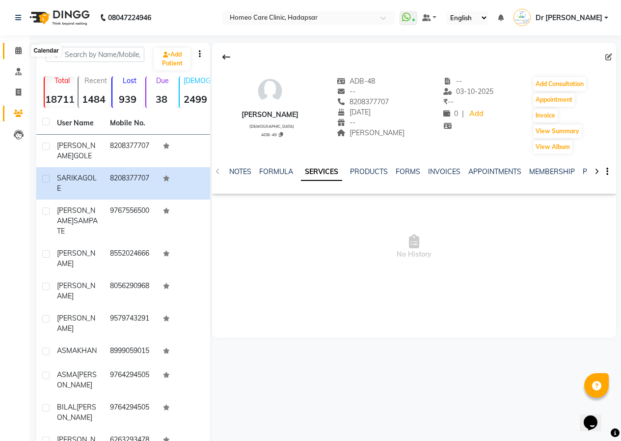
click at [17, 46] on span at bounding box center [18, 50] width 17 height 11
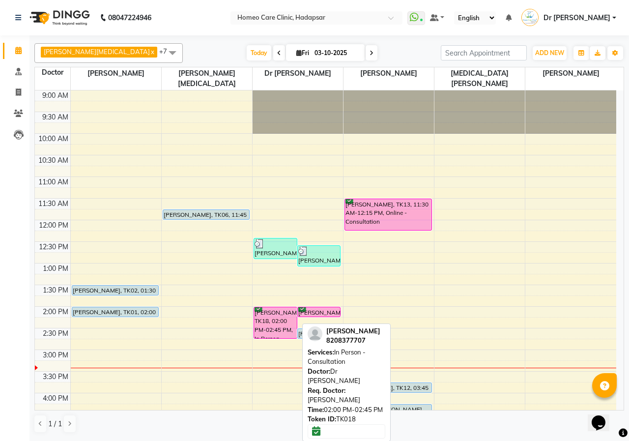
click at [279, 324] on div "[PERSON_NAME], TK18, 02:00 PM-02:45 PM, In Person - Consultation" at bounding box center [275, 322] width 43 height 31
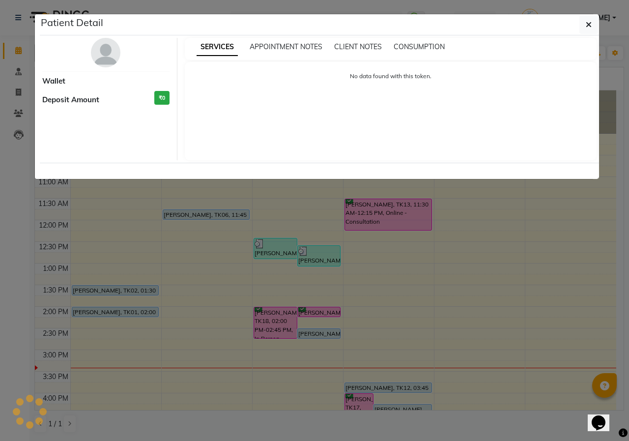
select select "6"
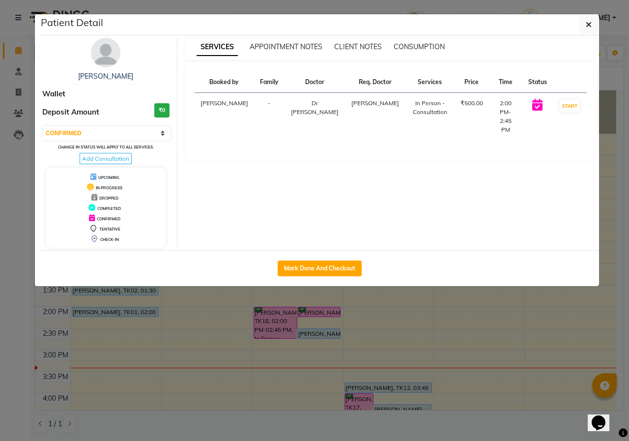
click at [98, 58] on img at bounding box center [105, 52] width 29 height 29
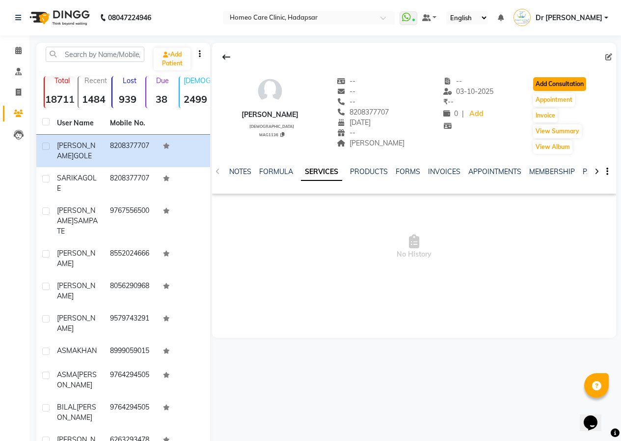
click at [560, 84] on button "Add Consultation" at bounding box center [559, 84] width 53 height 14
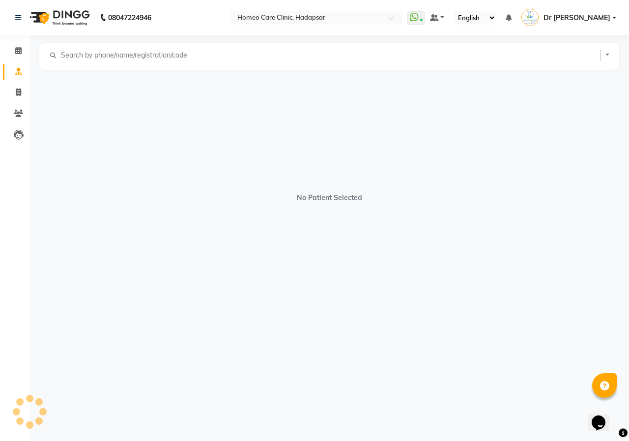
select select "[DEMOGRAPHIC_DATA]"
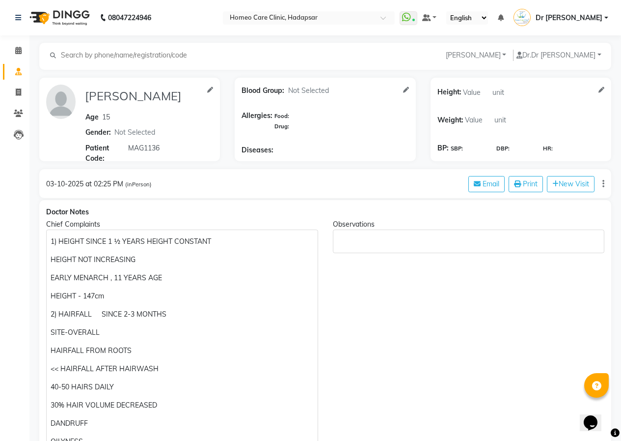
scroll to position [196, 0]
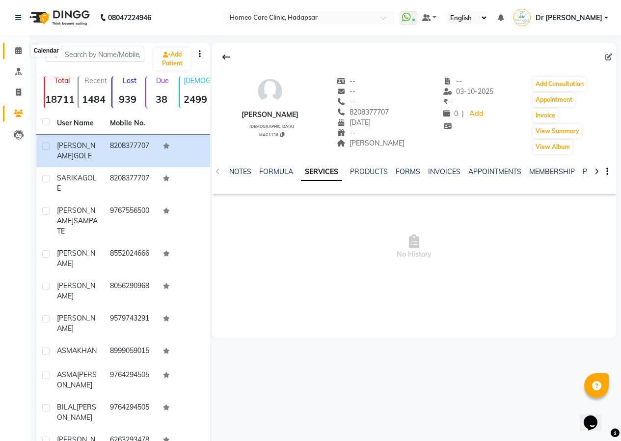
click at [21, 48] on icon at bounding box center [18, 50] width 6 height 7
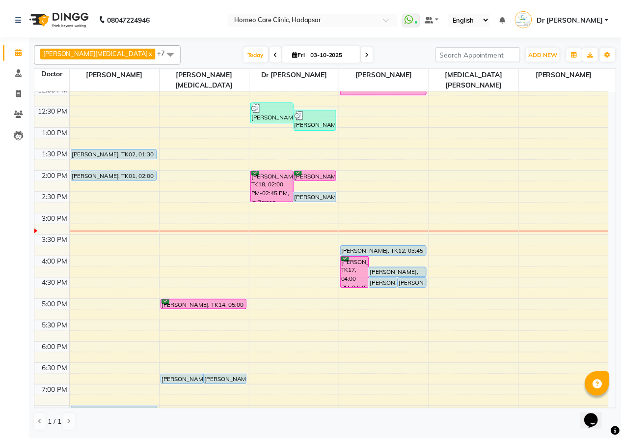
scroll to position [109, 0]
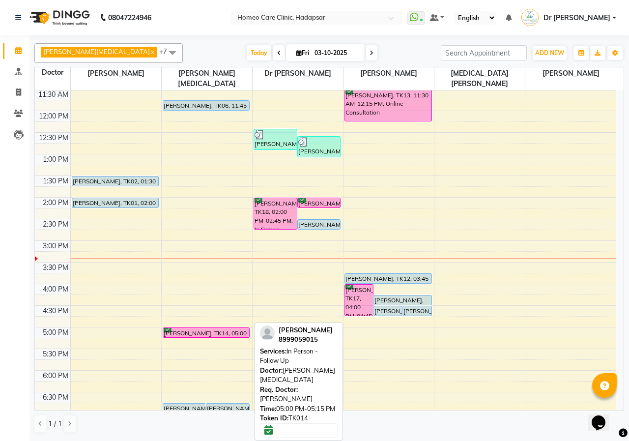
click at [203, 328] on div "[PERSON_NAME], TK14, 05:00 PM-05:15 PM, In Person - Follow Up" at bounding box center [206, 332] width 86 height 9
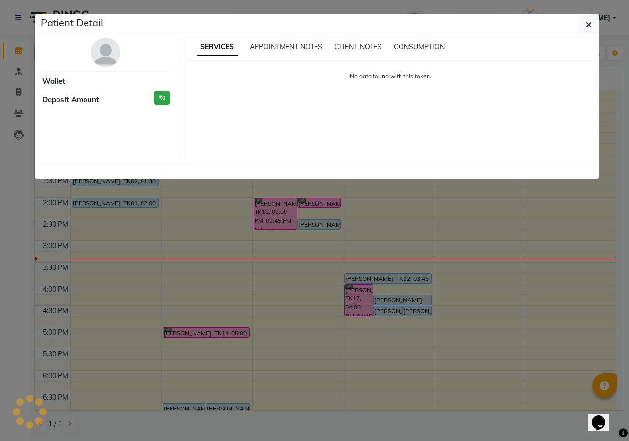
select select "6"
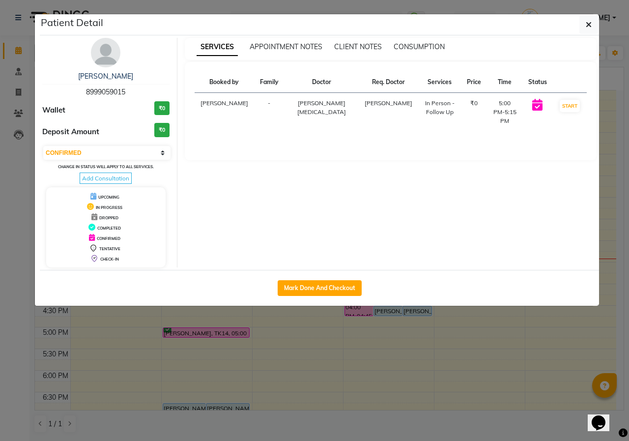
click at [99, 53] on img at bounding box center [105, 52] width 29 height 29
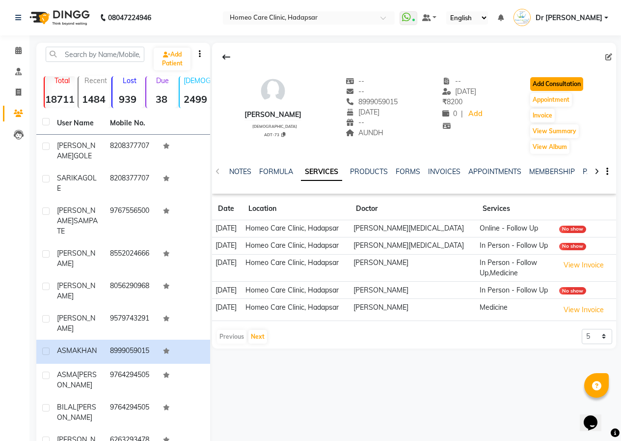
click at [559, 81] on button "Add Consultation" at bounding box center [557, 84] width 53 height 14
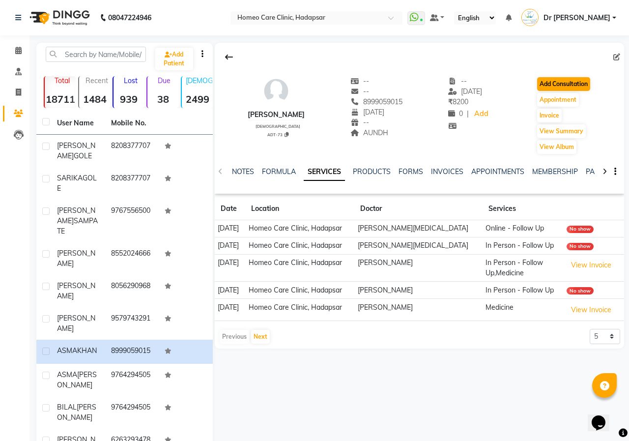
select select "[DEMOGRAPHIC_DATA]"
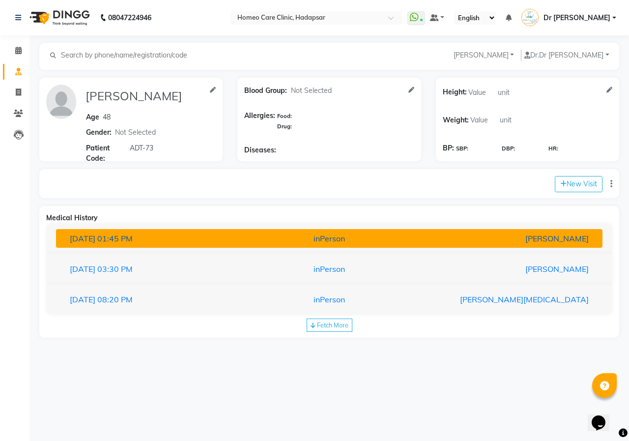
click at [393, 242] on div "inPerson" at bounding box center [329, 238] width 178 height 12
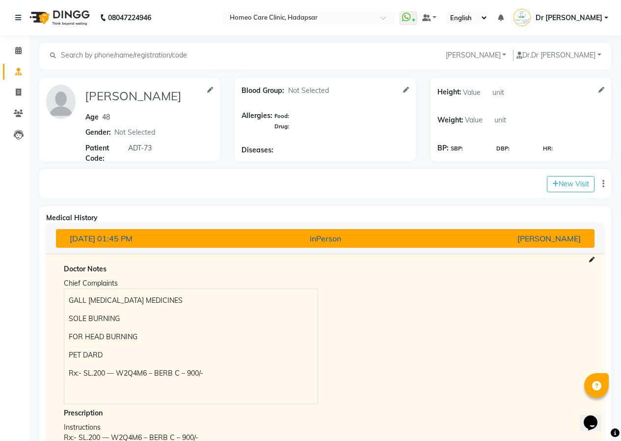
scroll to position [115, 0]
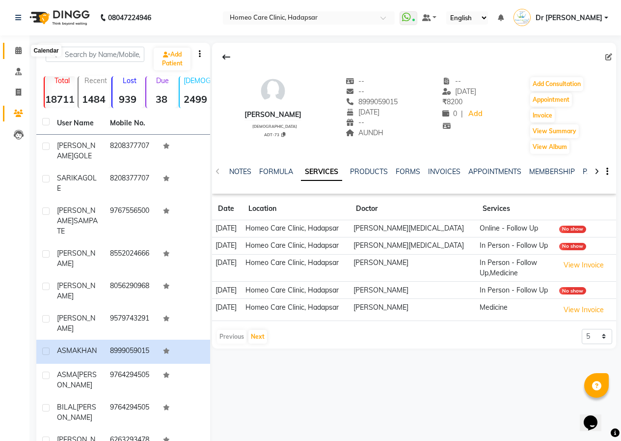
click at [20, 46] on span at bounding box center [18, 50] width 17 height 11
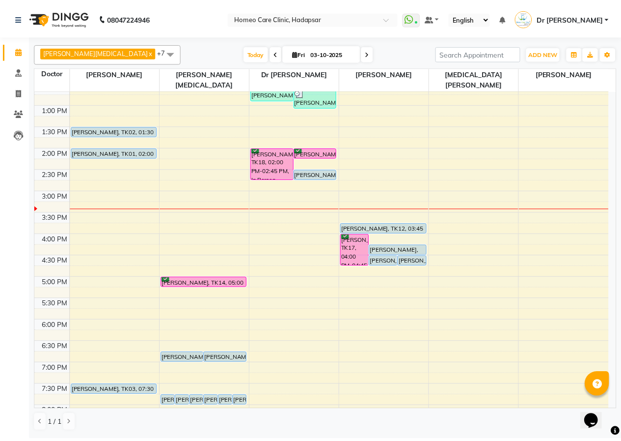
scroll to position [158, 0]
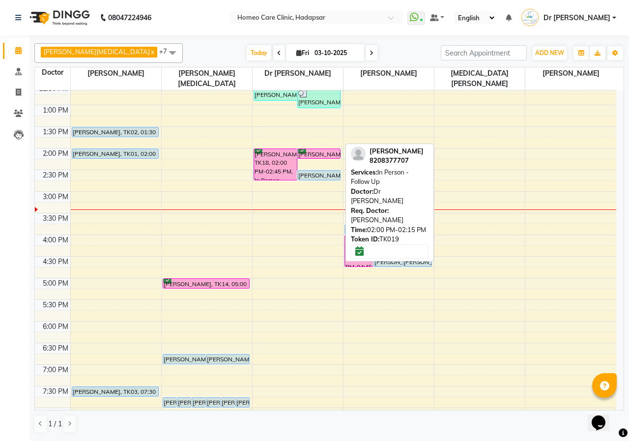
click at [317, 149] on div "[PERSON_NAME], TK19, 02:00 PM-02:15 PM, In Person - Follow Up" at bounding box center [319, 153] width 43 height 9
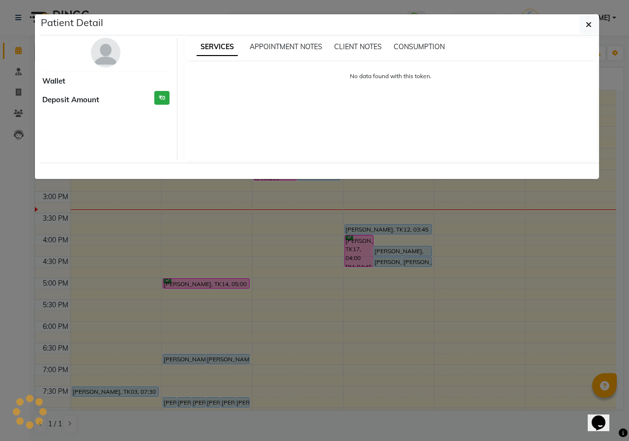
select select "6"
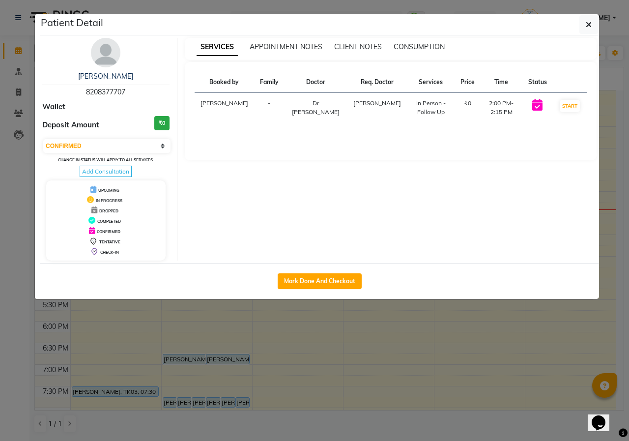
click at [109, 59] on img at bounding box center [105, 52] width 29 height 29
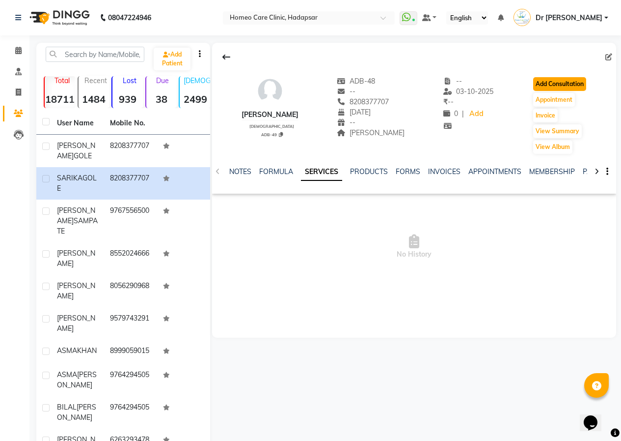
click at [564, 80] on button "Add Consultation" at bounding box center [559, 84] width 53 height 14
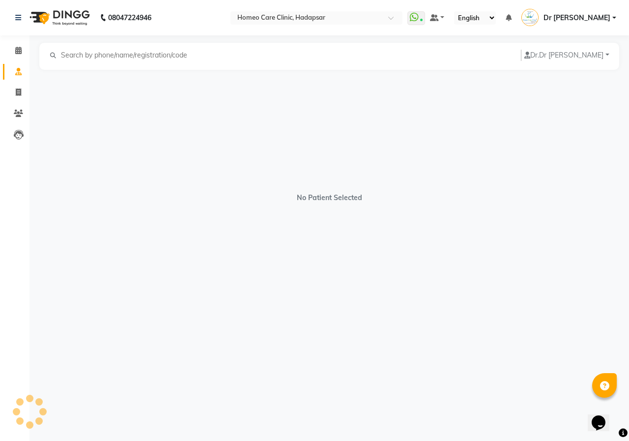
select select "[DEMOGRAPHIC_DATA]"
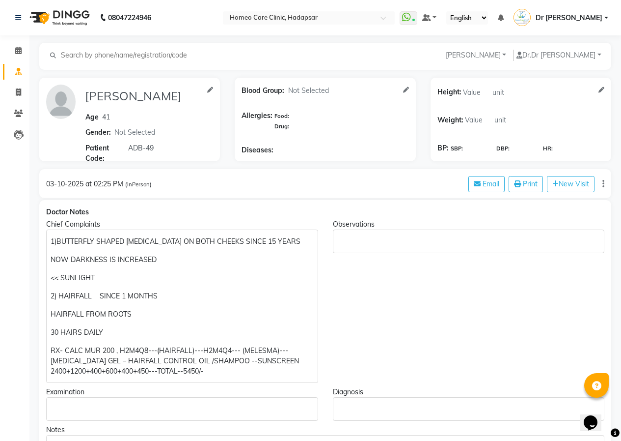
scroll to position [98, 0]
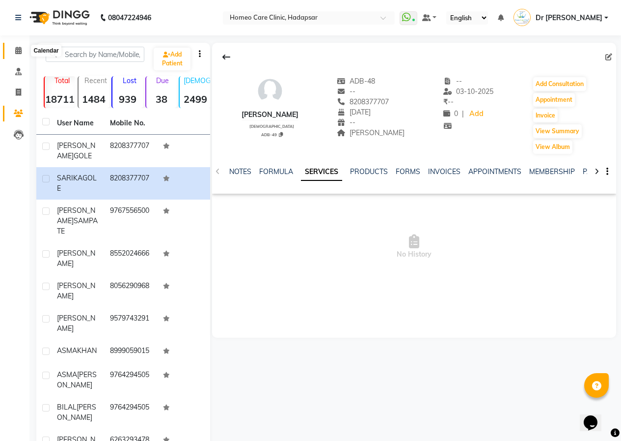
click at [20, 53] on icon at bounding box center [18, 50] width 6 height 7
